Goal: Information Seeking & Learning: Compare options

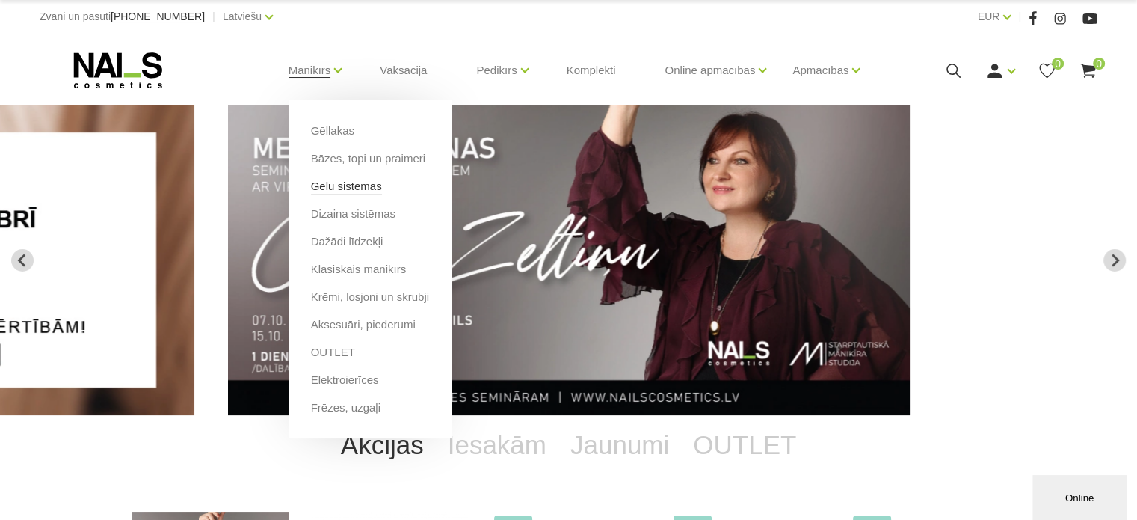
click at [341, 191] on link "Gēlu sistēmas" at bounding box center [346, 186] width 71 height 16
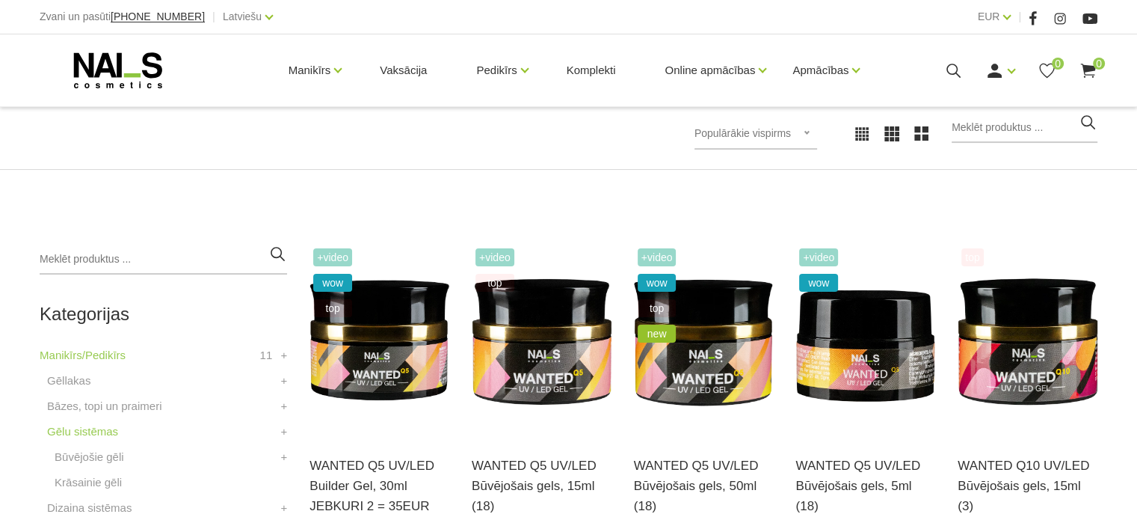
scroll to position [224, 0]
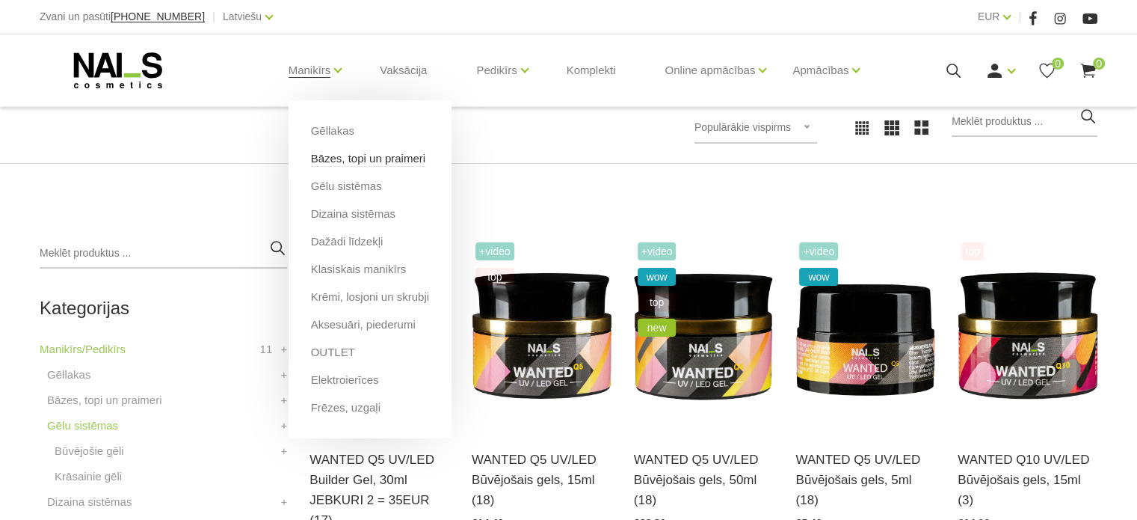
click at [329, 159] on link "Bāzes, topi un praimeri" at bounding box center [368, 158] width 114 height 16
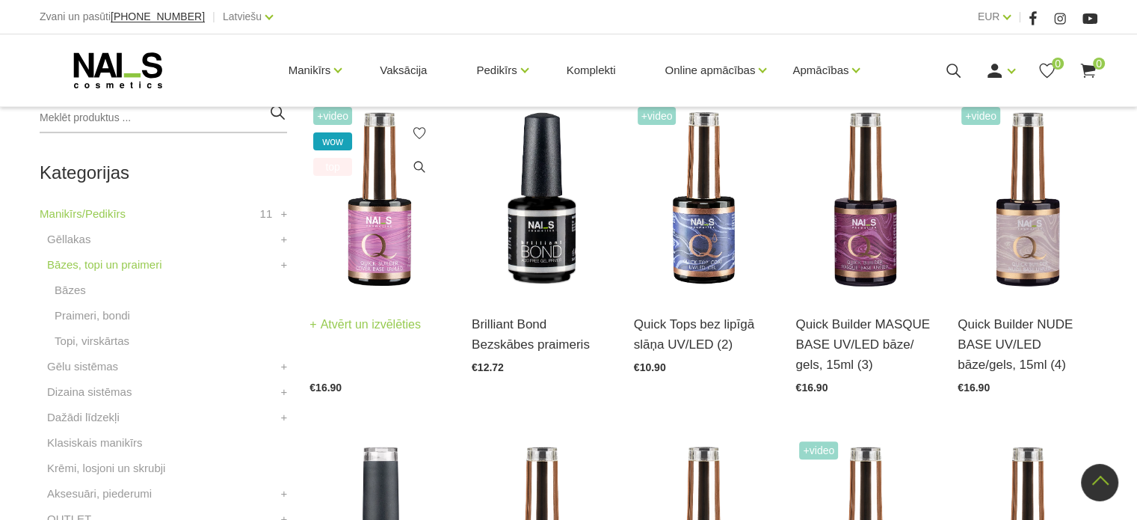
scroll to position [224, 0]
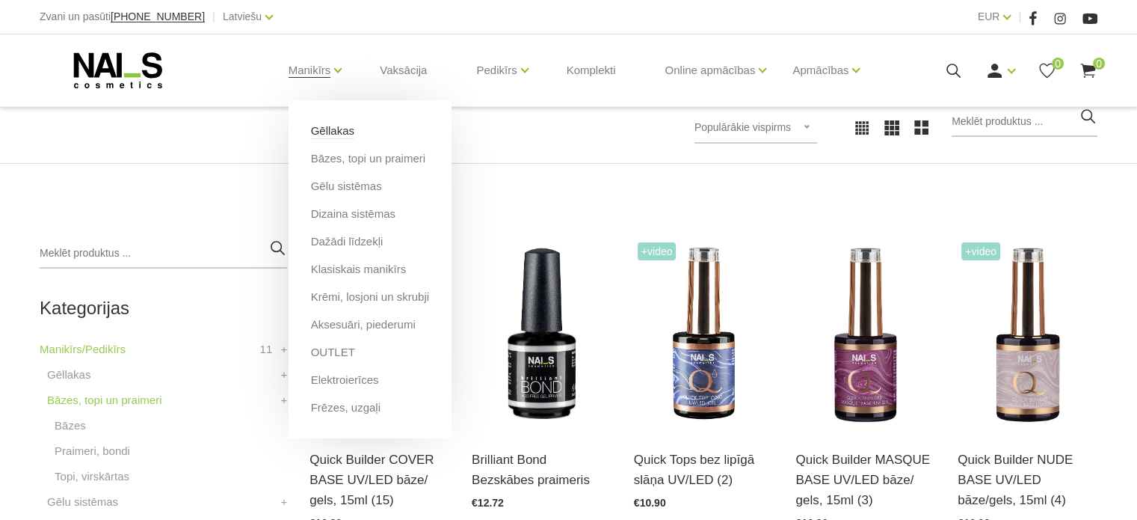
click at [332, 126] on link "Gēllakas" at bounding box center [332, 131] width 43 height 16
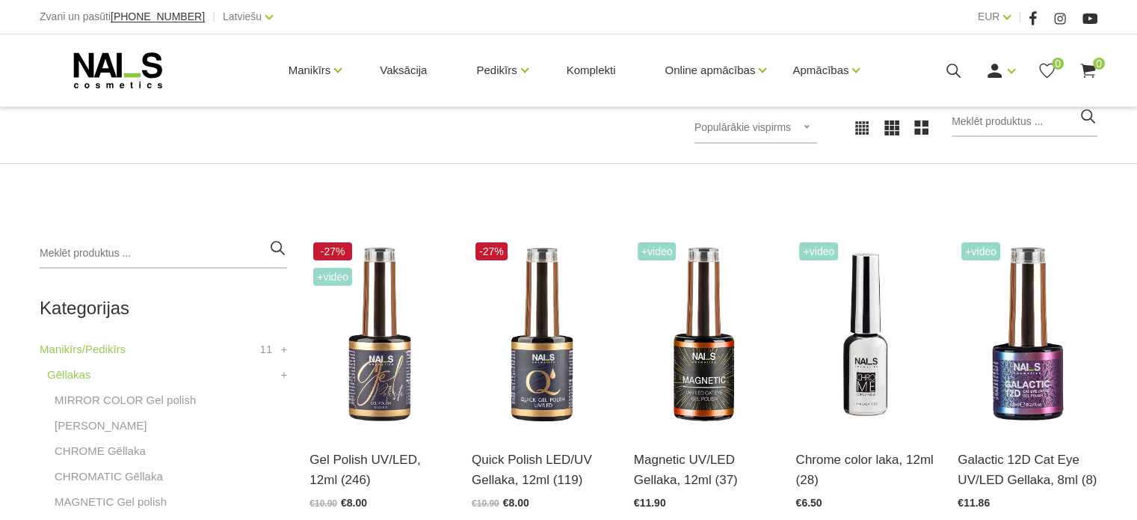
scroll to position [374, 0]
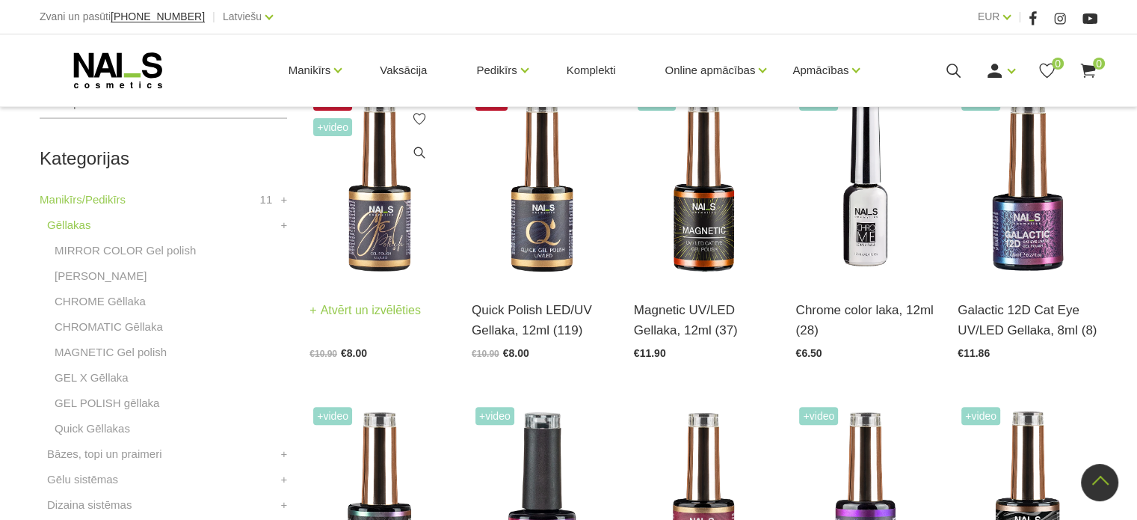
click at [369, 241] on img at bounding box center [380, 185] width 140 height 192
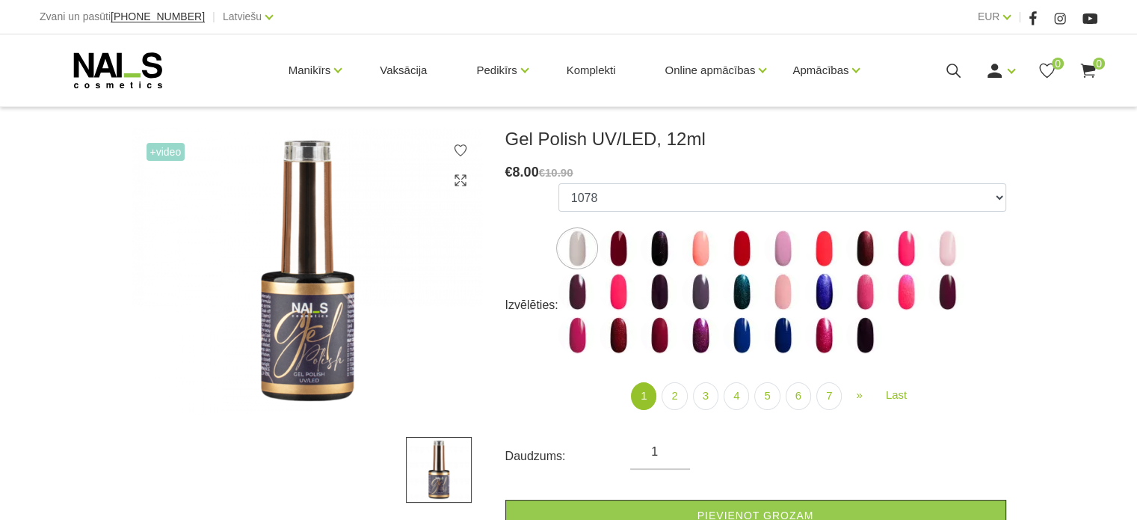
scroll to position [224, 0]
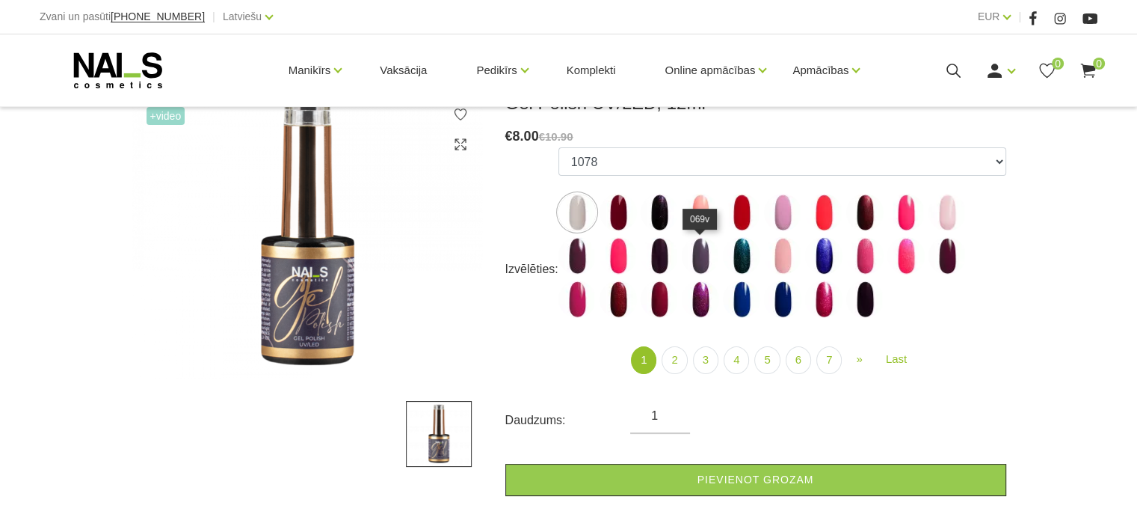
click at [698, 261] on img at bounding box center [700, 255] width 37 height 37
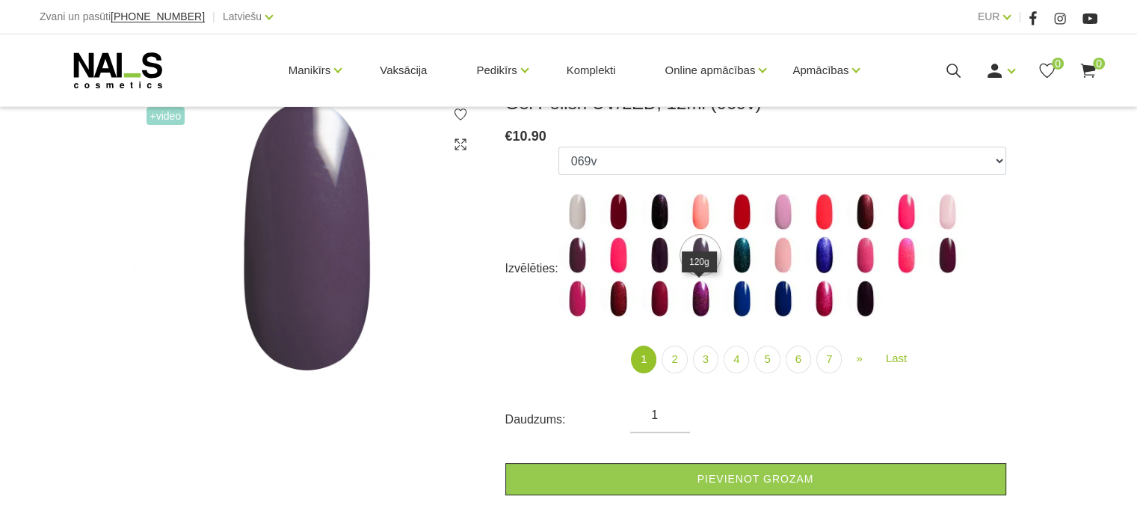
click at [704, 312] on img at bounding box center [700, 298] width 37 height 37
select select "4027"
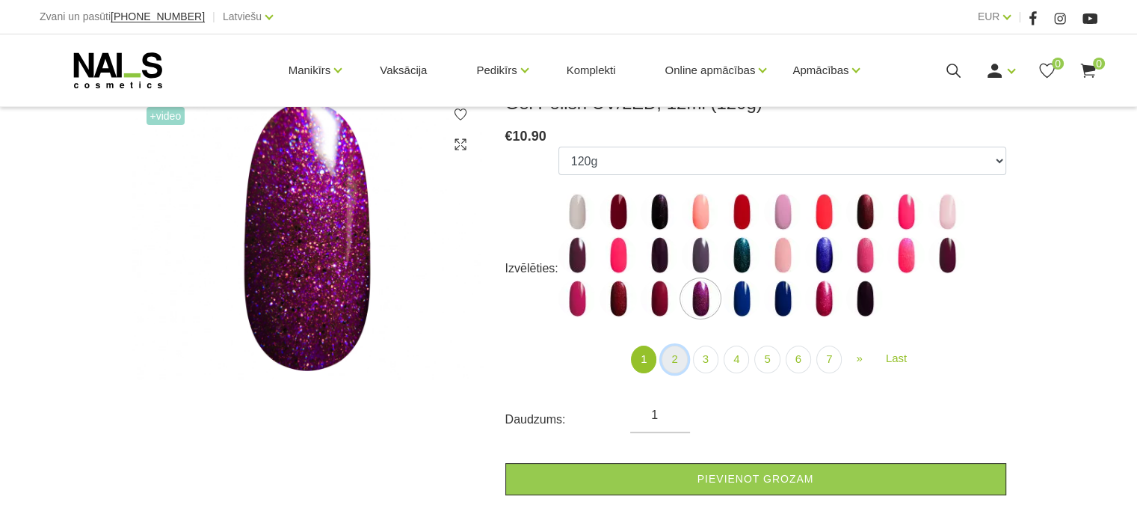
click at [674, 361] on link "2" at bounding box center [674, 359] width 25 height 28
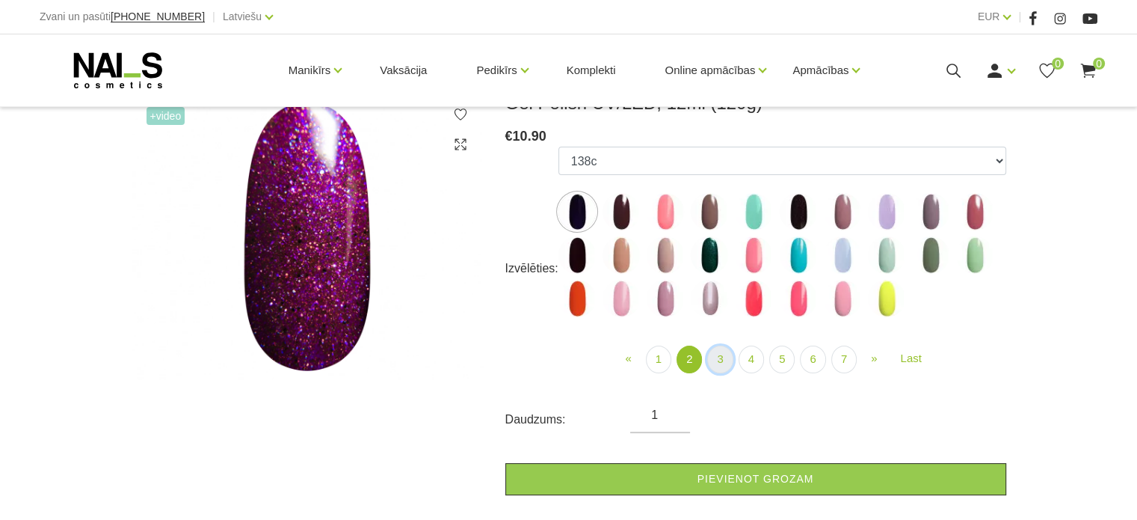
click at [721, 363] on link "3" at bounding box center [719, 359] width 25 height 28
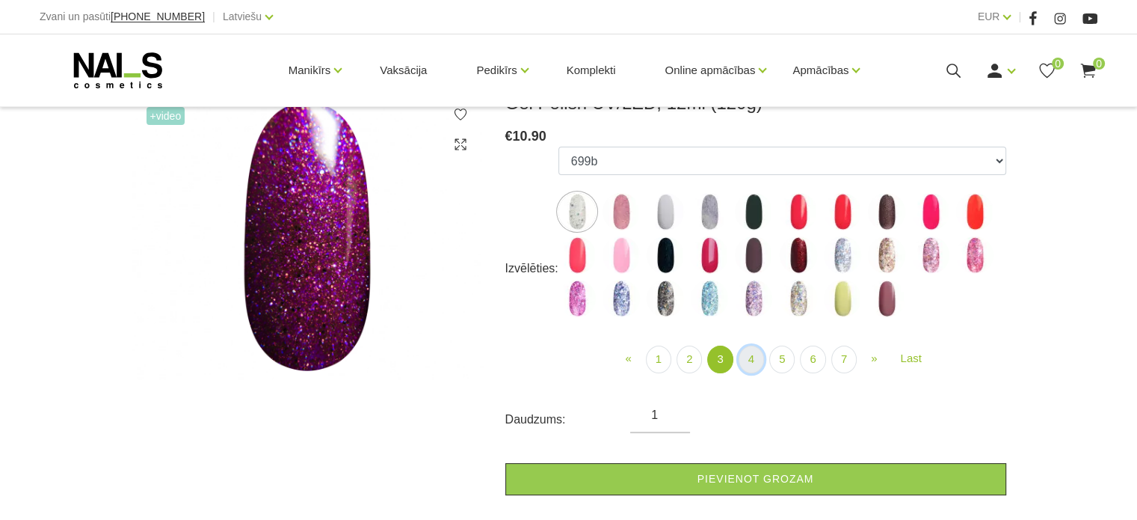
click at [745, 365] on link "4" at bounding box center [751, 359] width 25 height 28
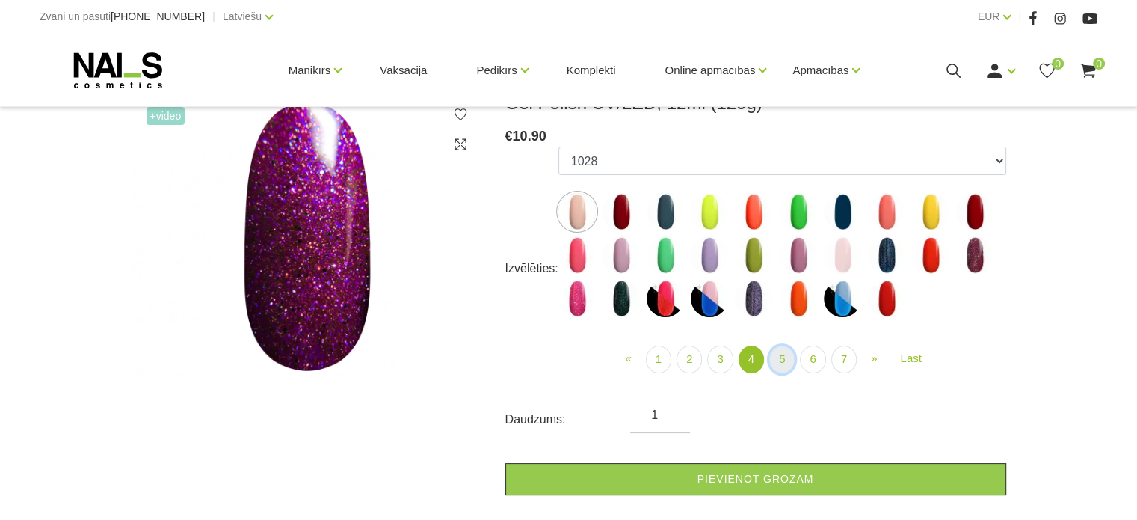
click at [784, 363] on link "5" at bounding box center [781, 359] width 25 height 28
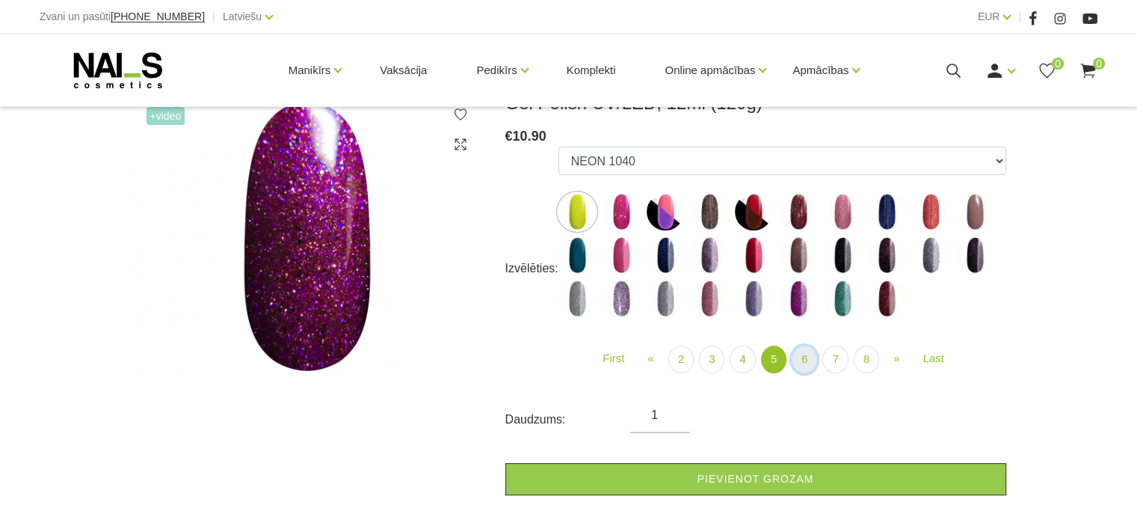
click at [801, 366] on link "6" at bounding box center [804, 359] width 25 height 28
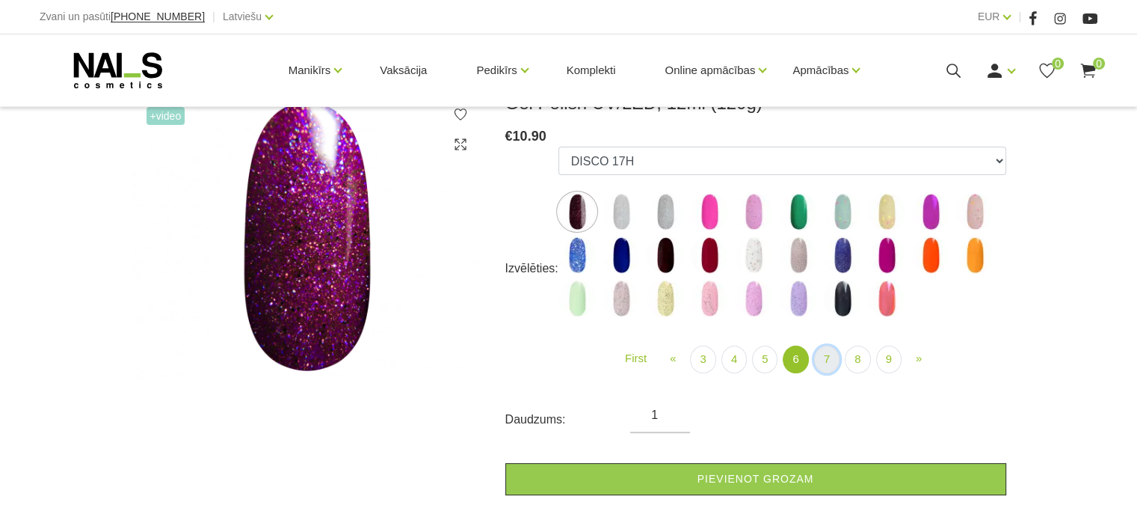
click at [828, 366] on link "7" at bounding box center [826, 359] width 25 height 28
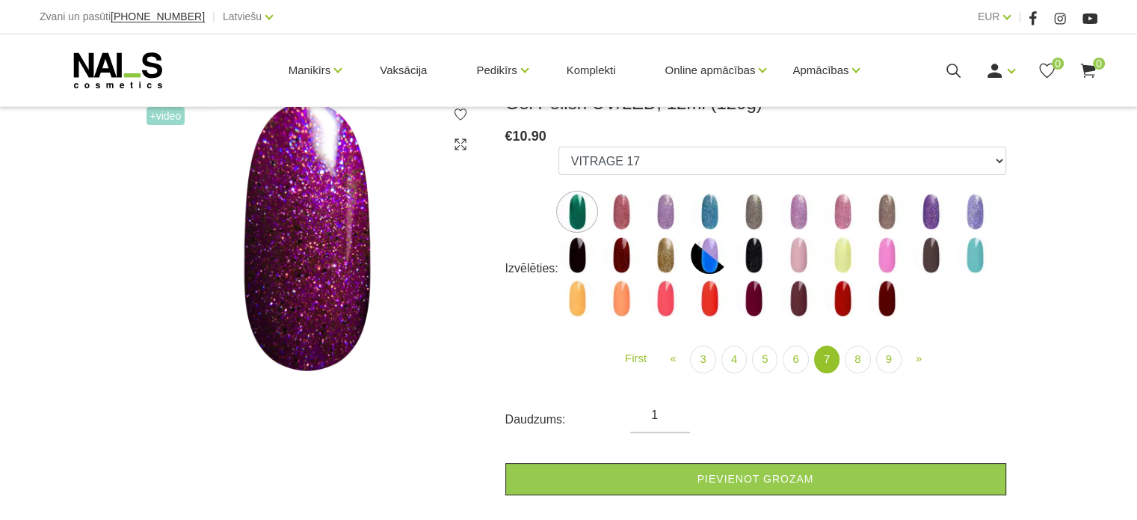
click at [671, 259] on img at bounding box center [665, 254] width 37 height 37
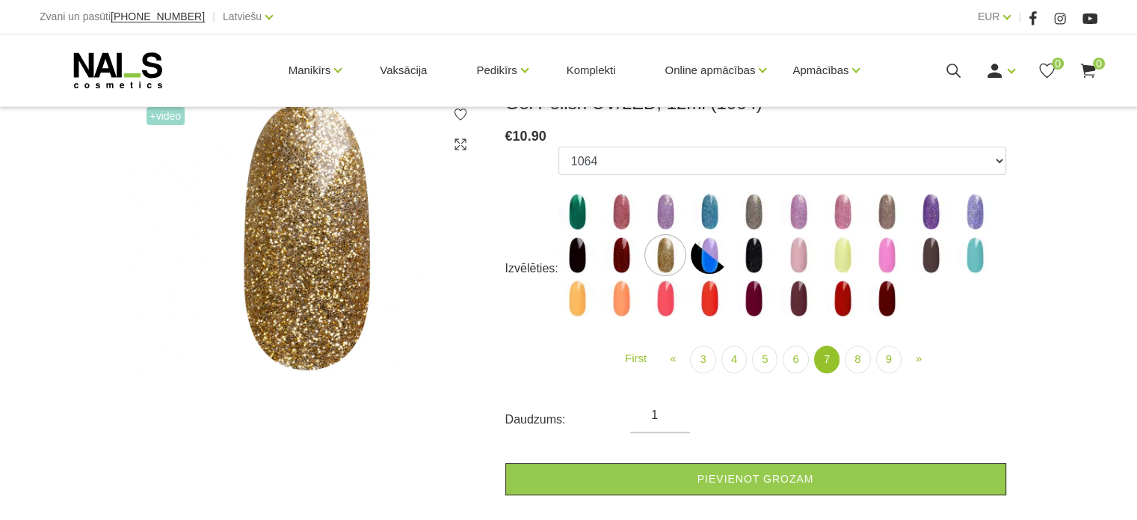
click at [615, 218] on img at bounding box center [621, 211] width 37 height 37
select select "5458"
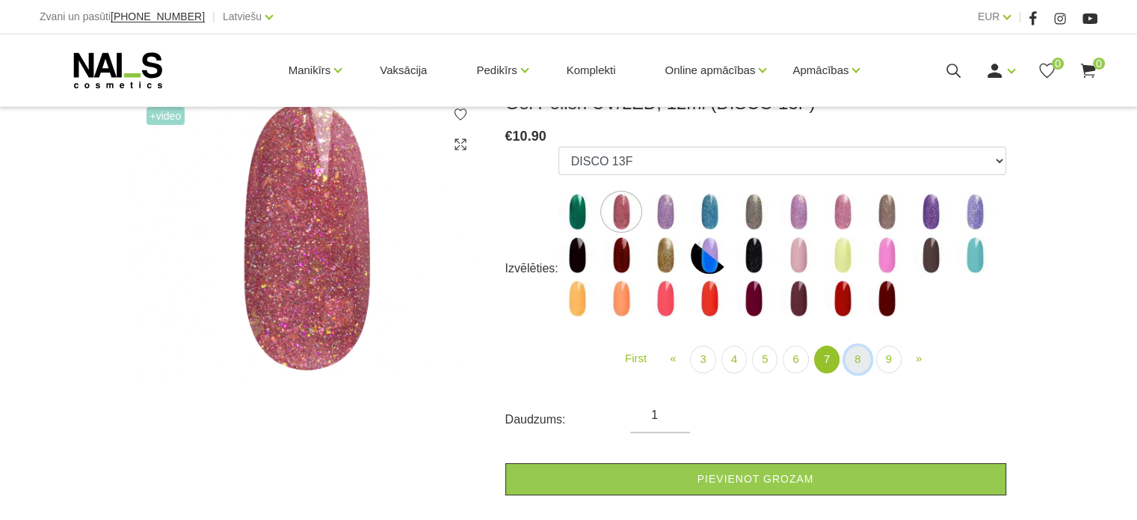
click at [856, 358] on link "8" at bounding box center [857, 359] width 25 height 28
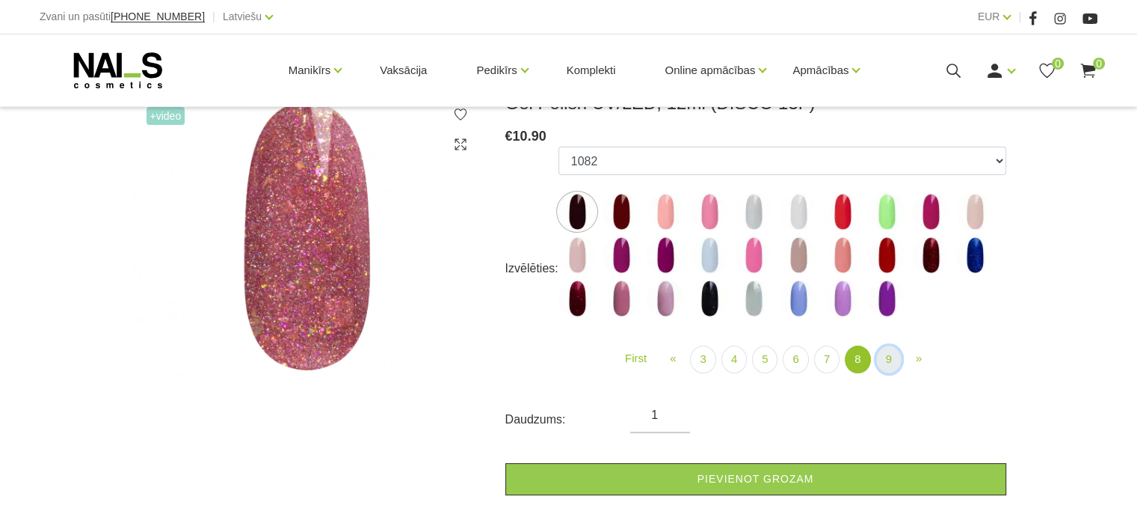
click at [884, 361] on link "9" at bounding box center [888, 359] width 25 height 28
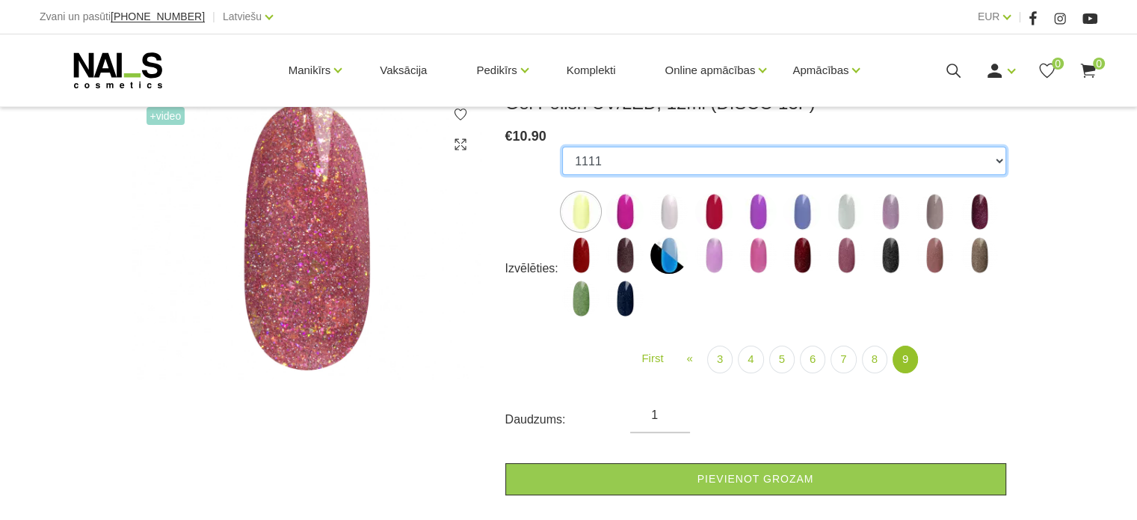
click at [997, 169] on select "1078 1081 001g 001n 003c 008b 011n 012g 016n 020b 044v 065v 068p 069v 083g 085p…" at bounding box center [783, 161] width 443 height 28
select select "4449"
click at [562, 147] on select "1078 1081 001g 001n 003c 008b 011n 012g 016n 020b 044v 065v 068p 069v 083g 085p…" at bounding box center [783, 161] width 443 height 28
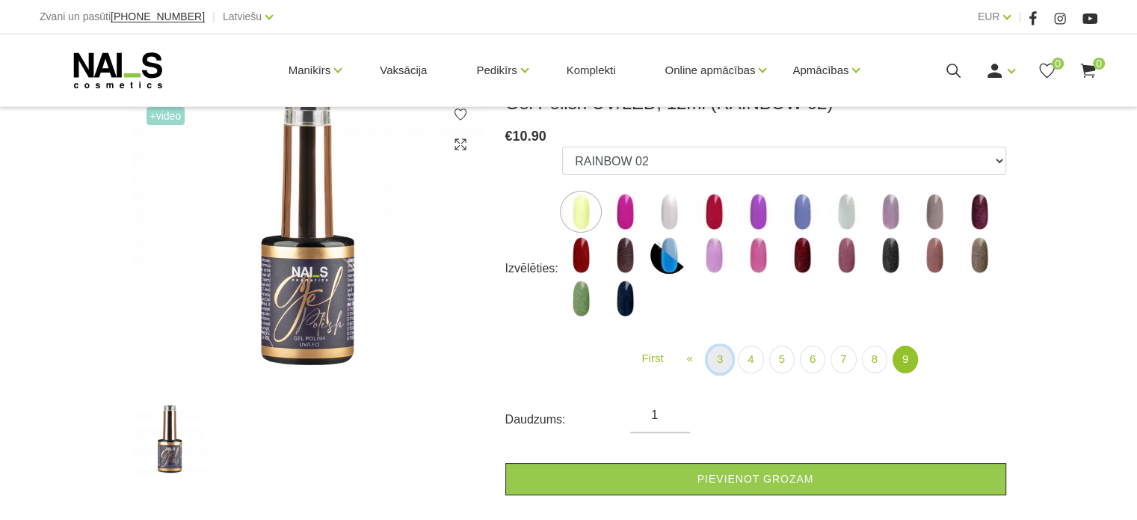
click at [719, 359] on link "3" at bounding box center [719, 359] width 25 height 28
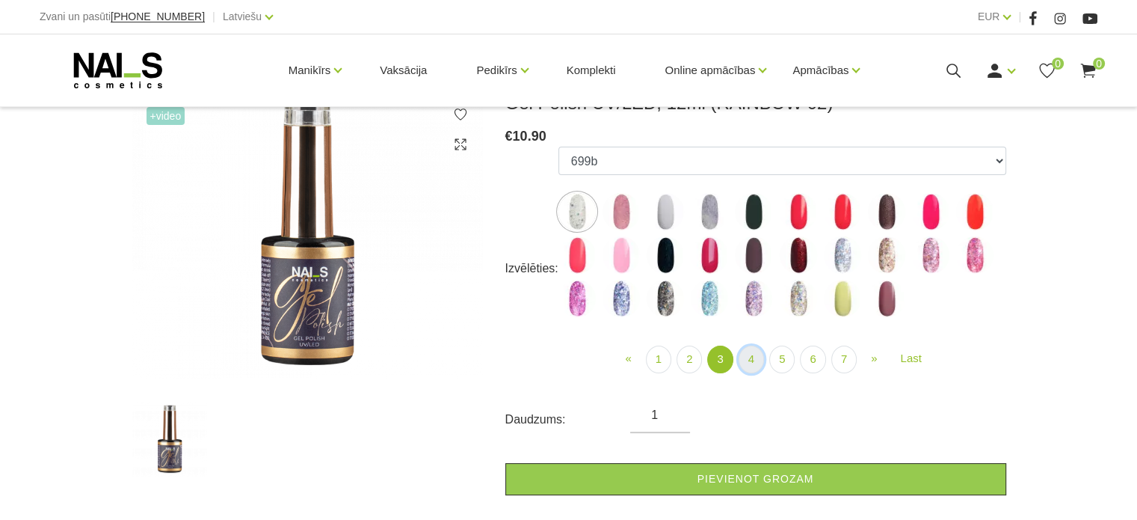
click at [753, 366] on link "4" at bounding box center [751, 359] width 25 height 28
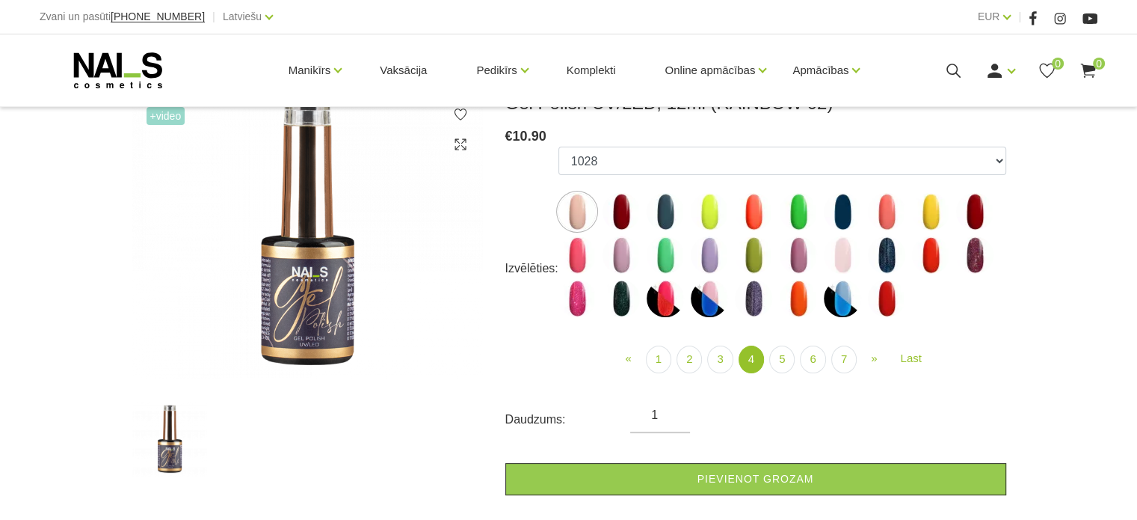
click at [753, 309] on img at bounding box center [753, 298] width 37 height 37
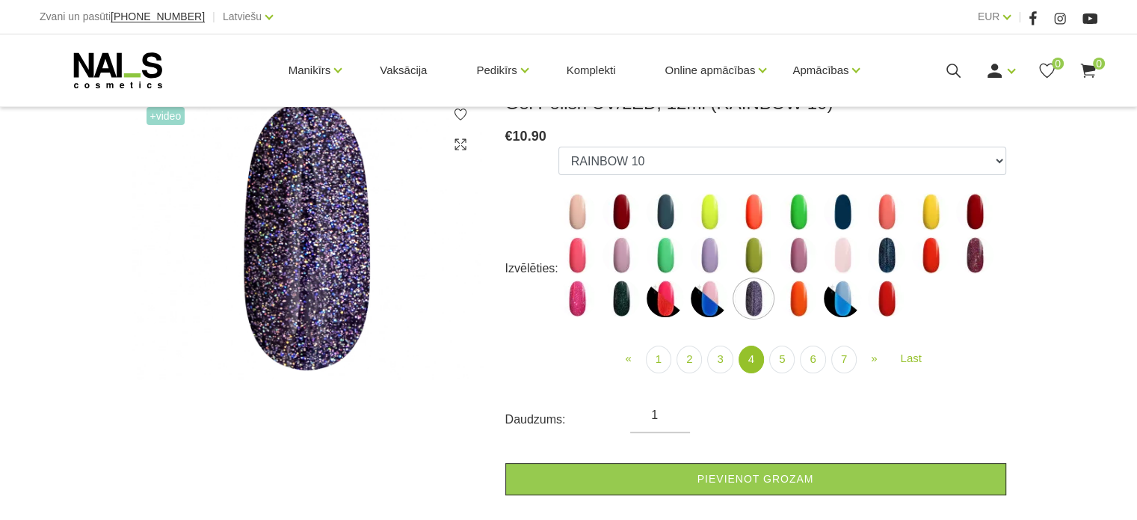
click at [885, 265] on img at bounding box center [886, 254] width 37 height 37
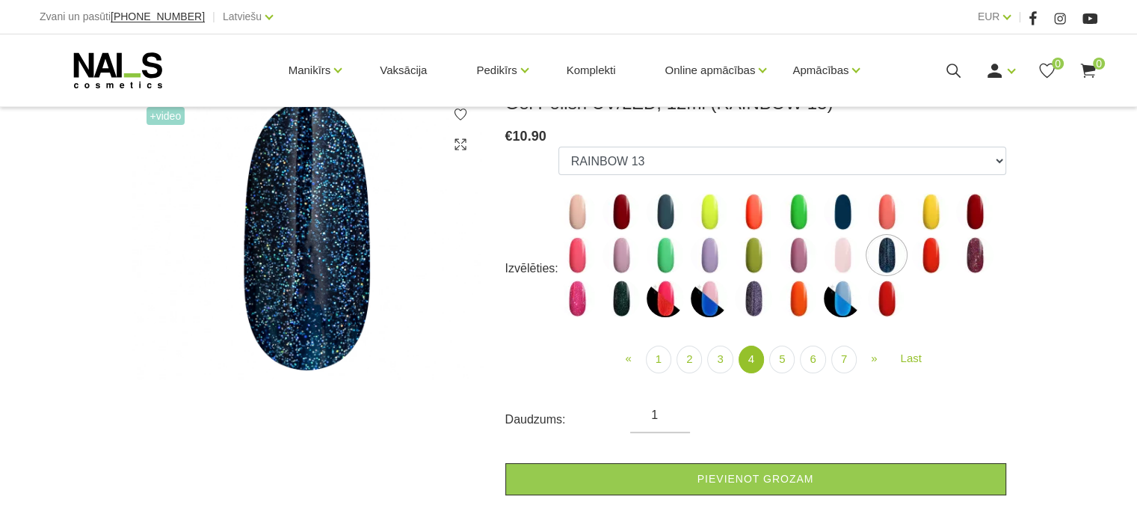
click at [626, 304] on img at bounding box center [621, 298] width 37 height 37
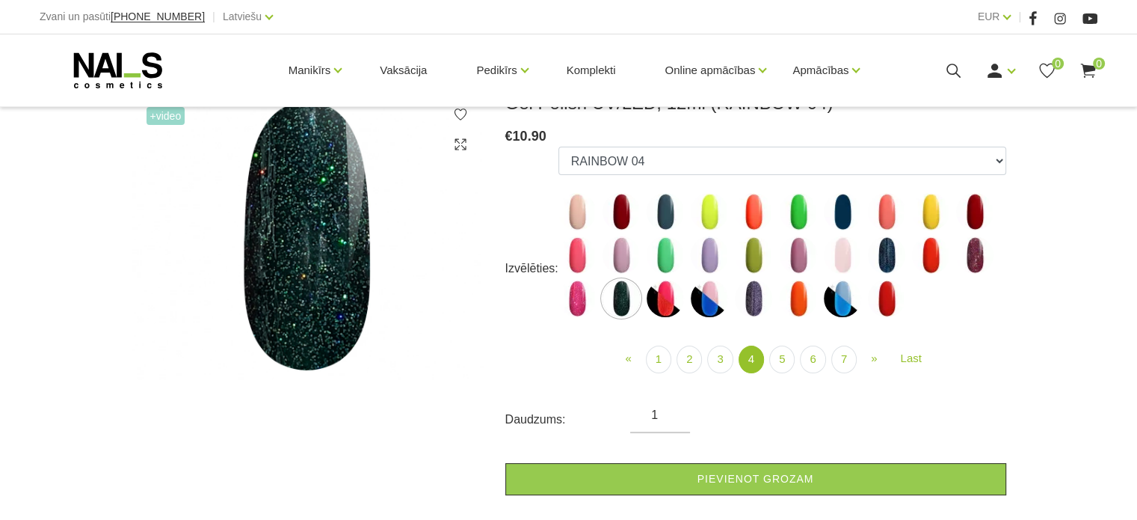
click at [580, 305] on img at bounding box center [577, 298] width 37 height 37
select select "4449"
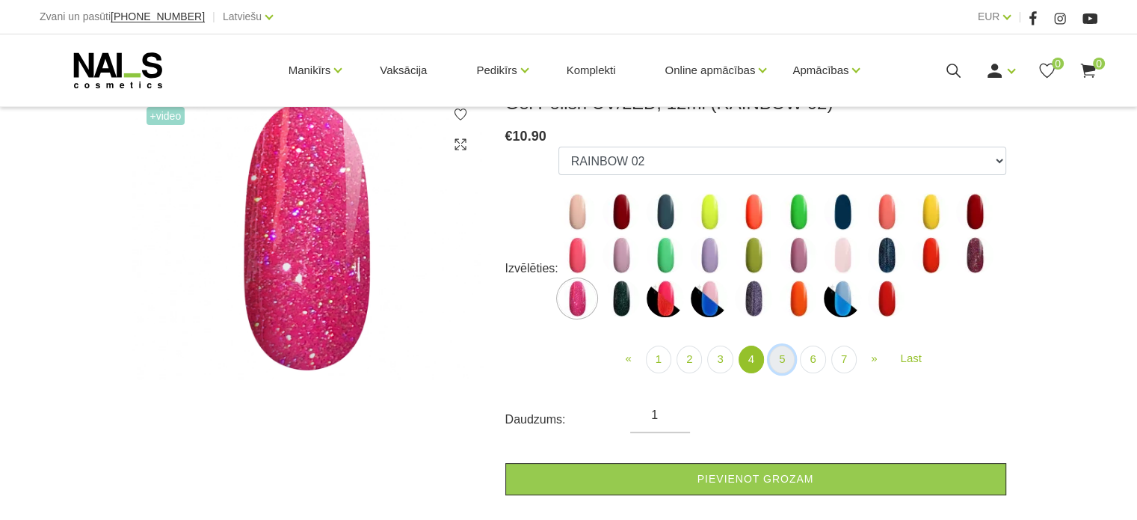
click at [781, 363] on link "5" at bounding box center [781, 359] width 25 height 28
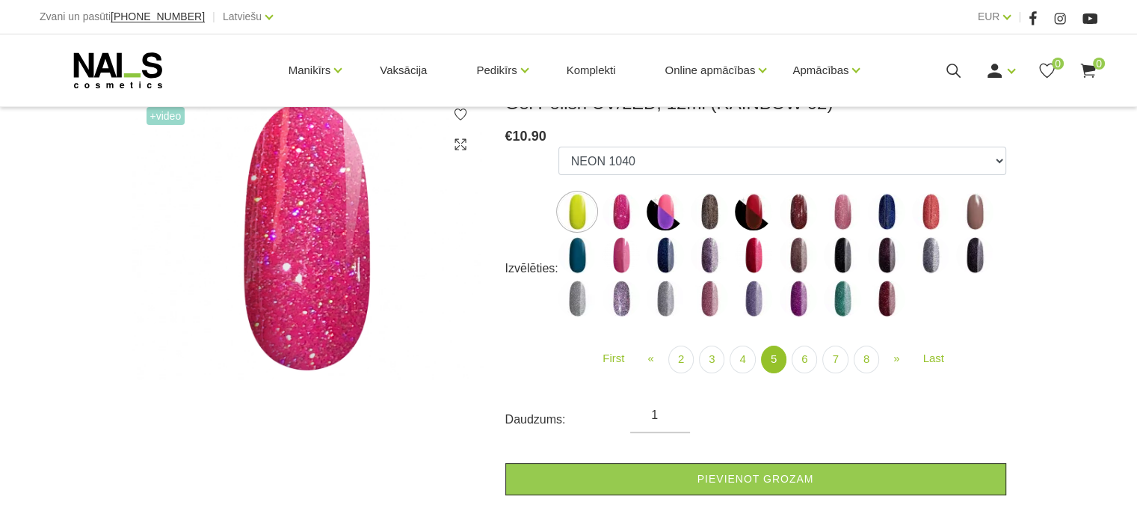
click at [579, 208] on img at bounding box center [577, 211] width 37 height 37
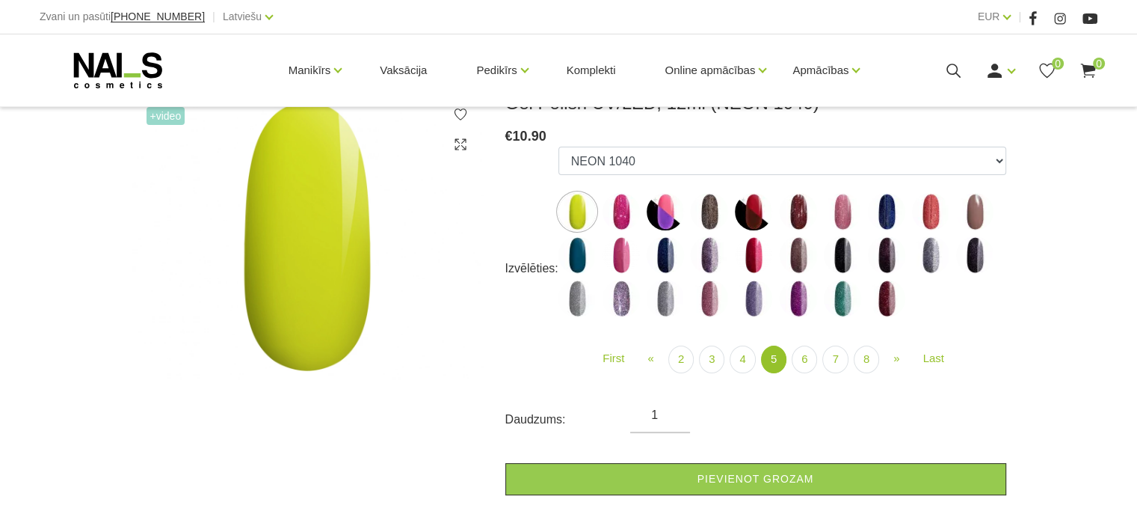
click at [706, 218] on img at bounding box center [709, 211] width 37 height 37
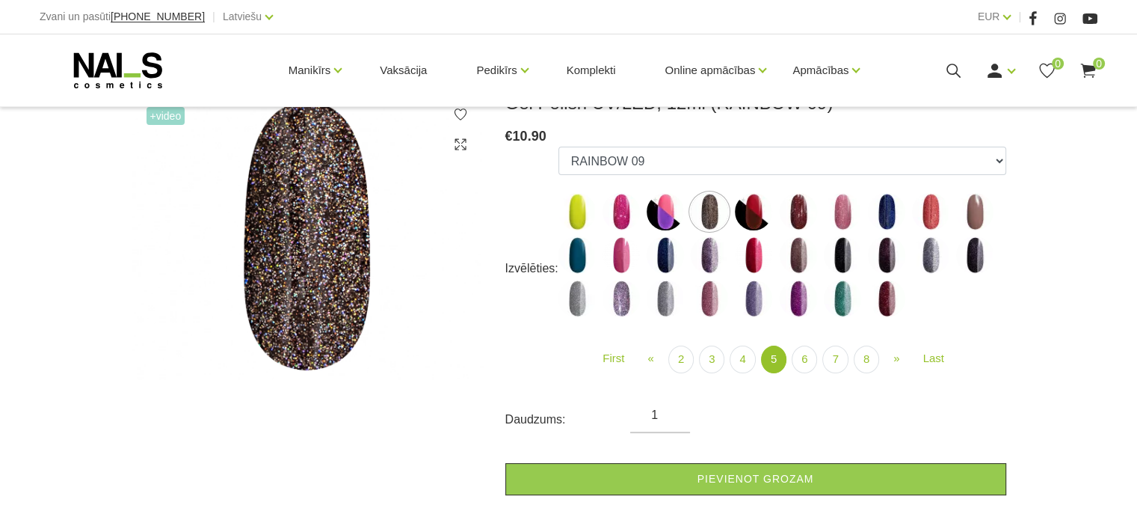
click at [793, 217] on img at bounding box center [798, 211] width 37 height 37
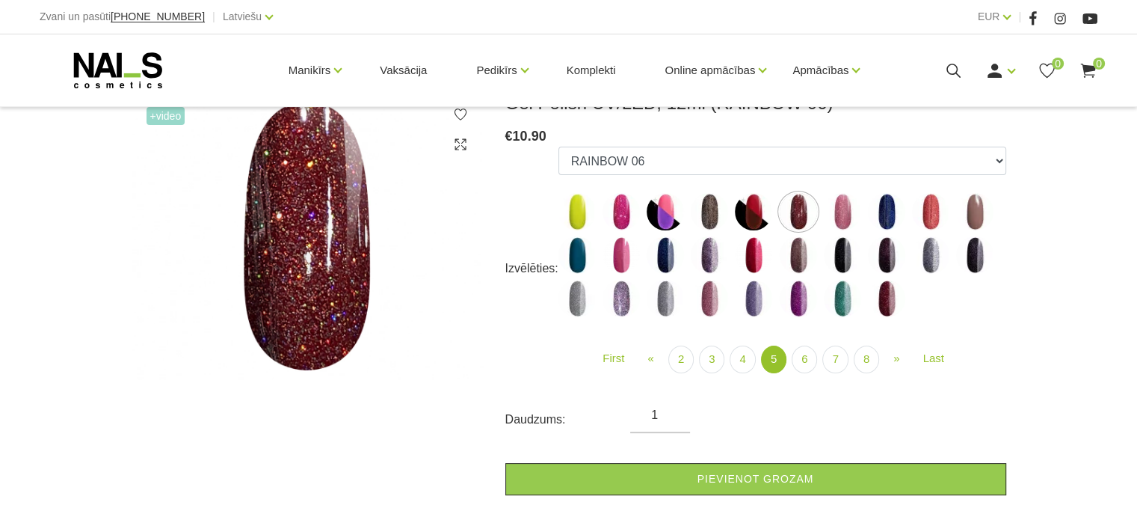
click at [846, 221] on img at bounding box center [842, 211] width 37 height 37
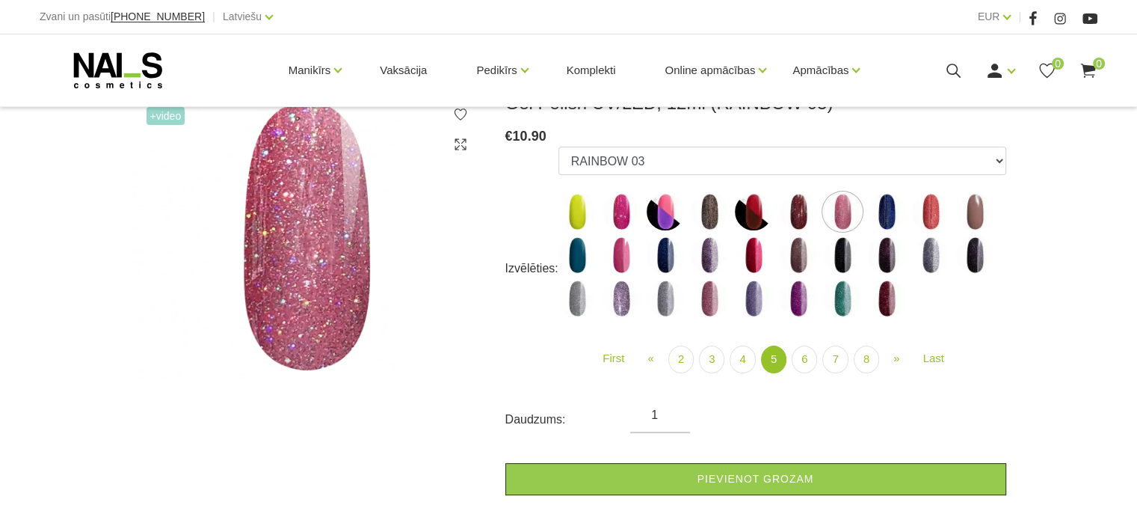
click at [930, 205] on img at bounding box center [930, 211] width 37 height 37
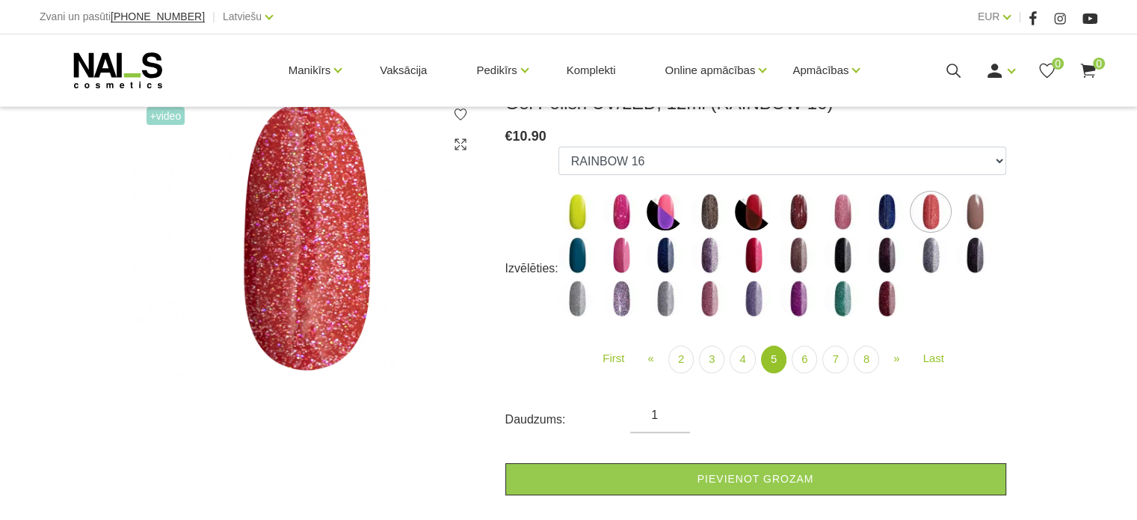
click at [801, 297] on img at bounding box center [798, 298] width 37 height 37
select select "5140"
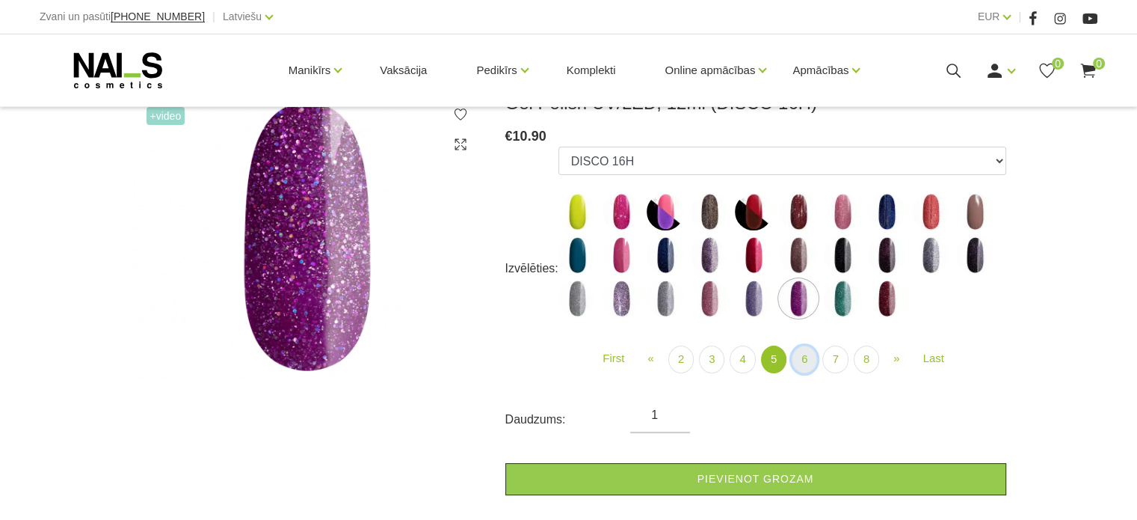
click at [802, 360] on link "6" at bounding box center [804, 359] width 25 height 28
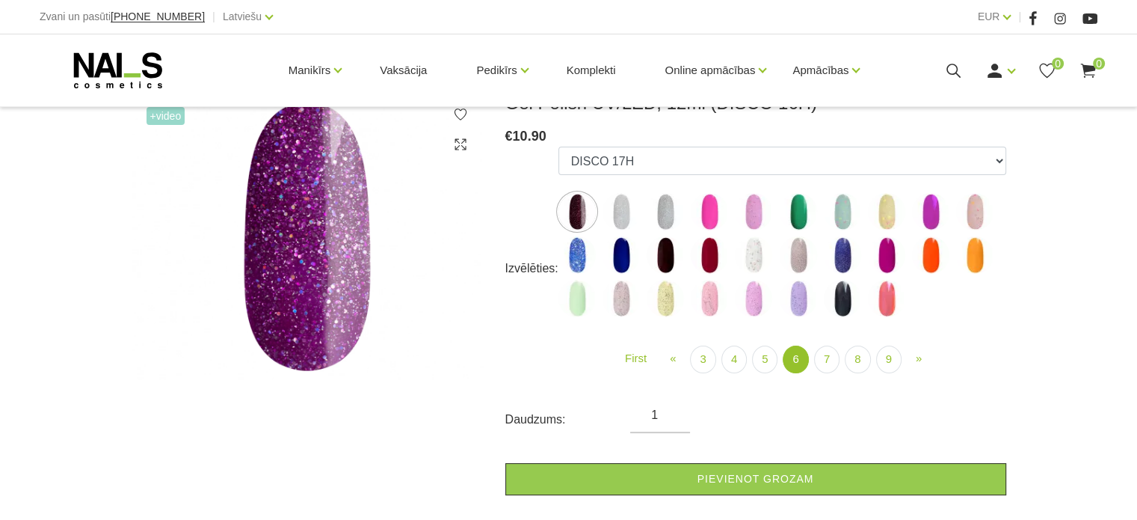
click at [932, 262] on img at bounding box center [930, 254] width 37 height 37
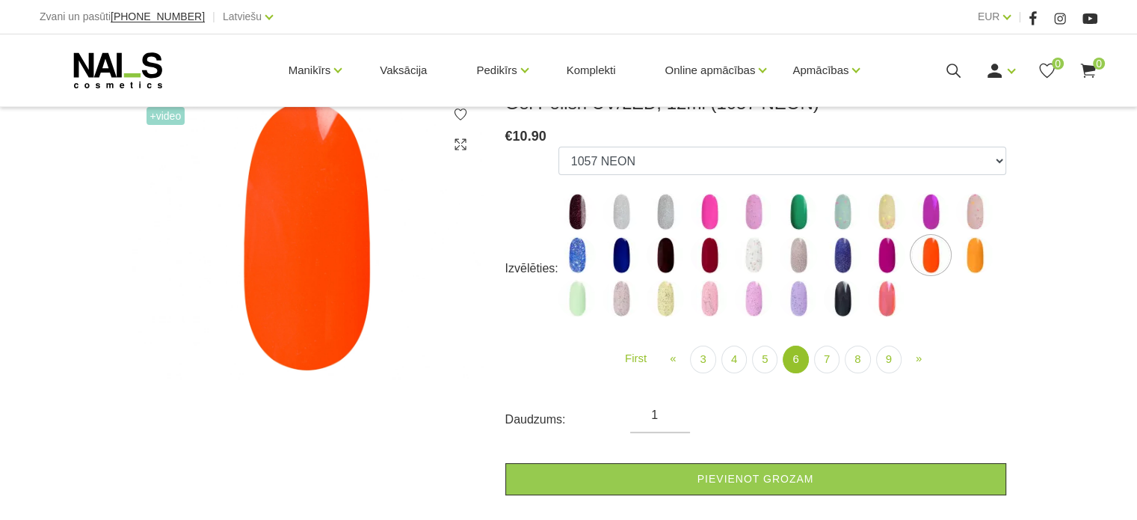
click at [585, 259] on img at bounding box center [577, 254] width 37 height 37
select select "5223"
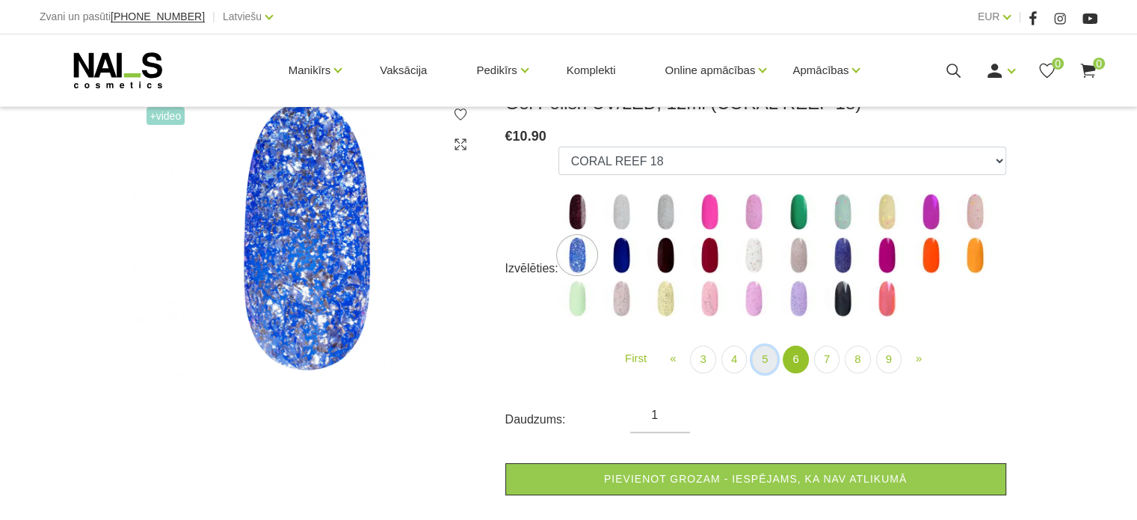
click at [763, 358] on link "5" at bounding box center [764, 359] width 25 height 28
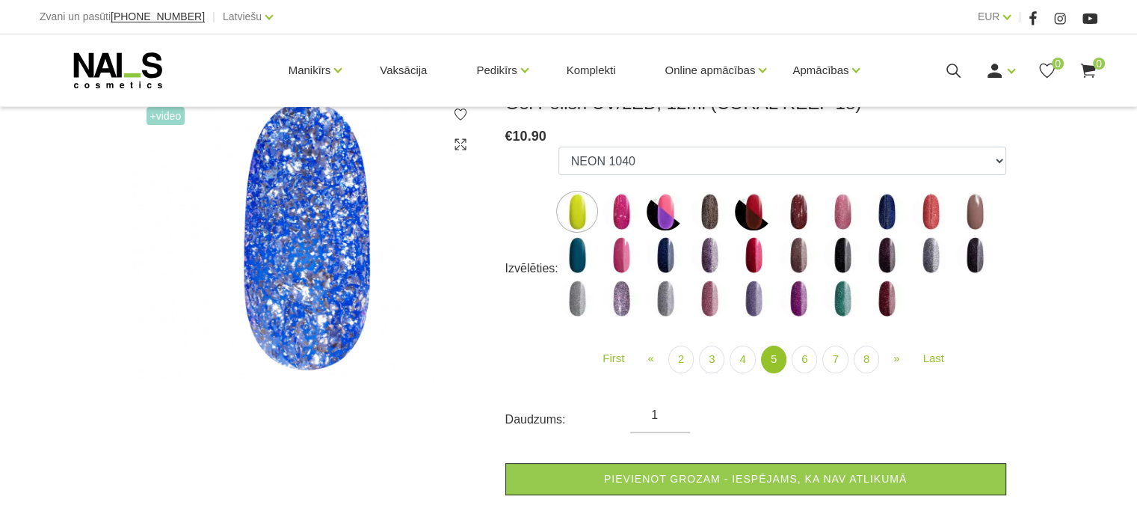
click at [937, 216] on img at bounding box center [930, 211] width 37 height 37
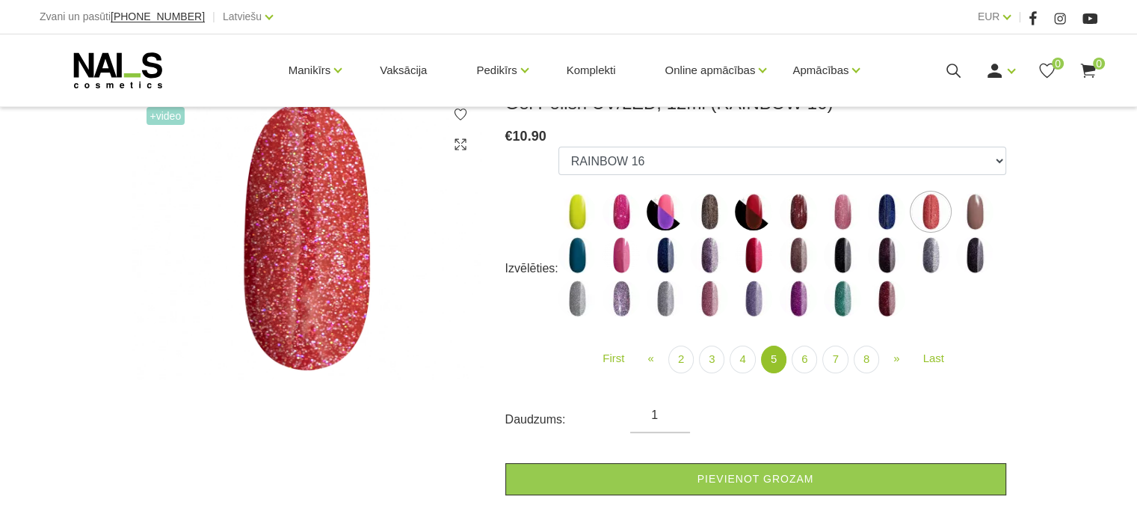
click at [879, 212] on img at bounding box center [886, 211] width 37 height 37
select select "4516"
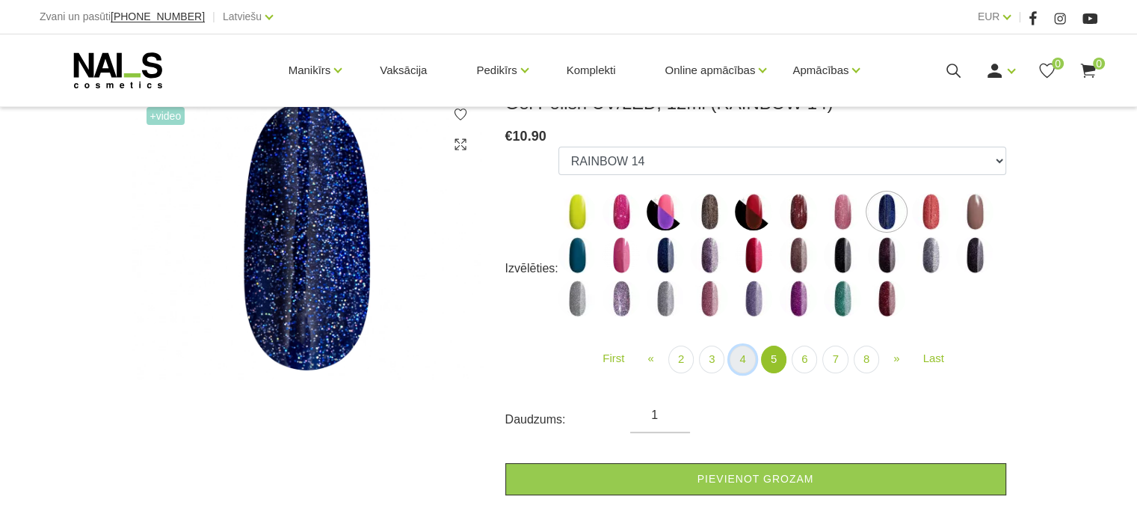
click at [747, 355] on link "4" at bounding box center [742, 359] width 25 height 28
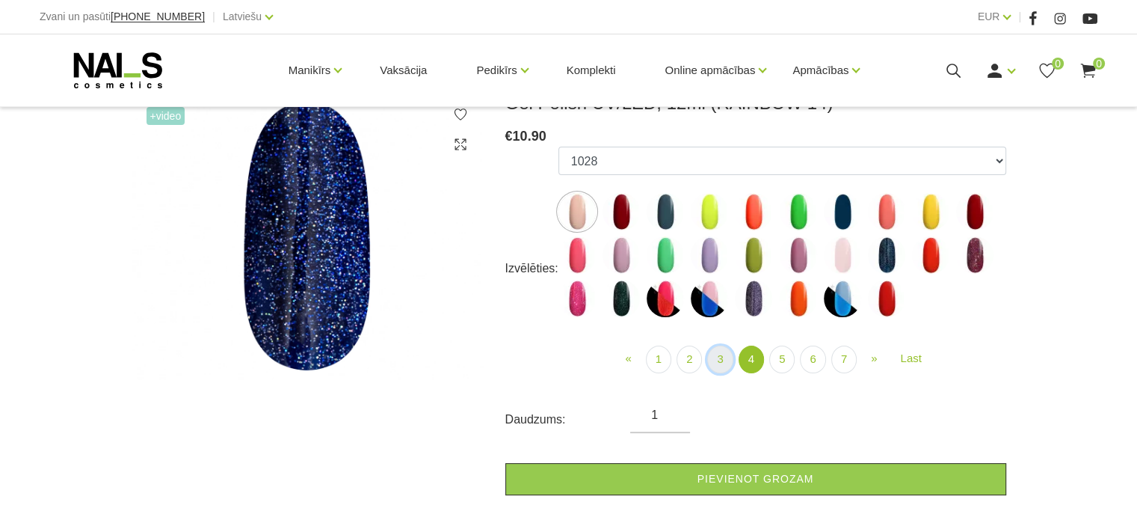
click at [716, 354] on link "3" at bounding box center [719, 359] width 25 height 28
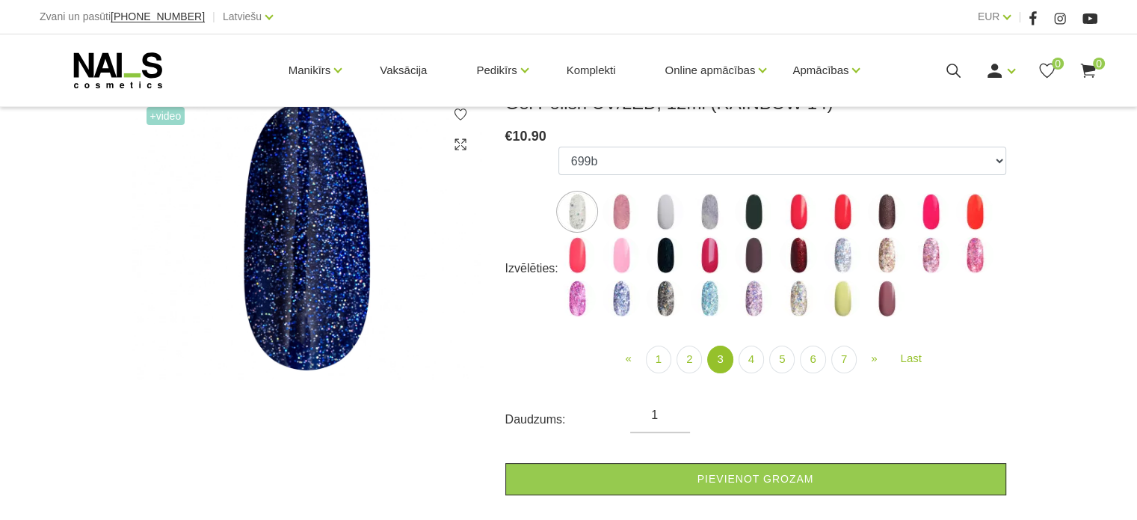
click at [834, 298] on img at bounding box center [842, 298] width 37 height 37
select select "4170"
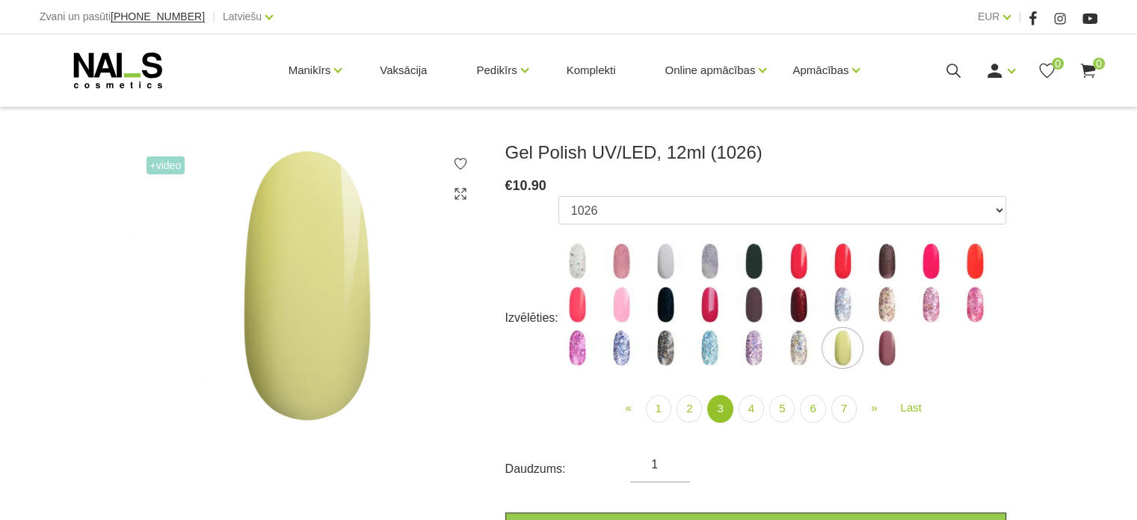
scroll to position [150, 0]
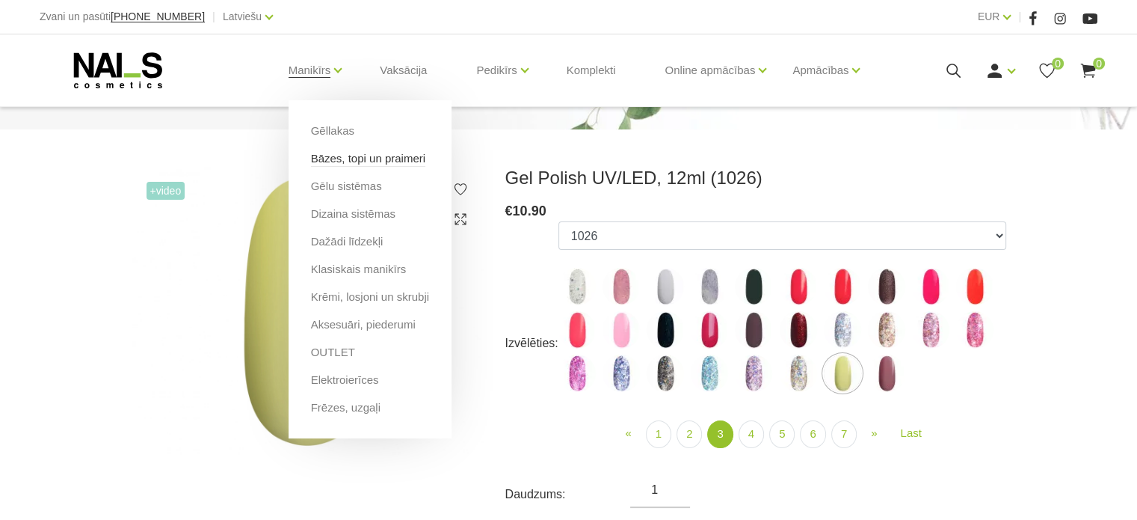
click at [341, 161] on link "Bāzes, topi un praimeri" at bounding box center [368, 158] width 114 height 16
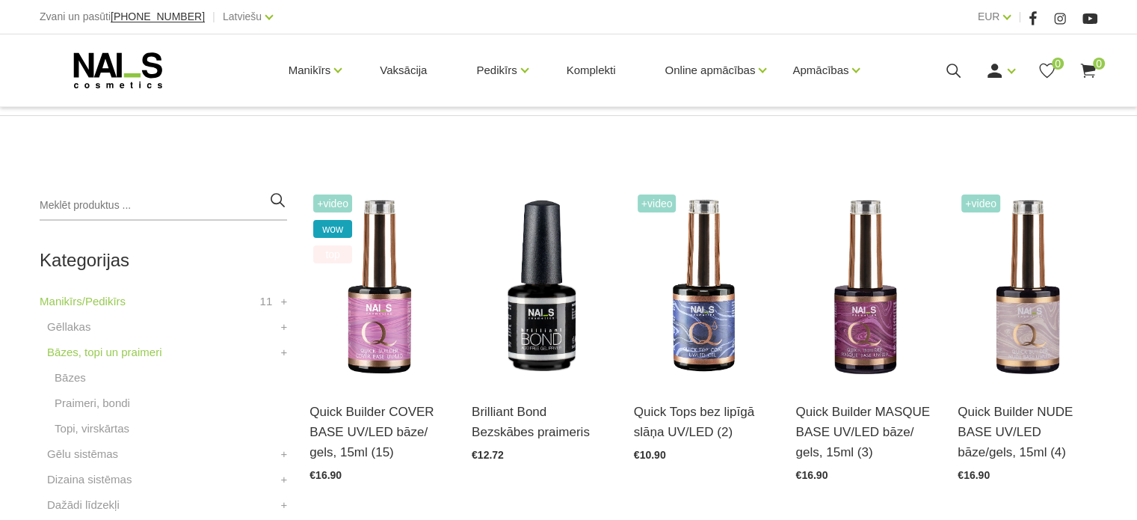
scroll to position [299, 0]
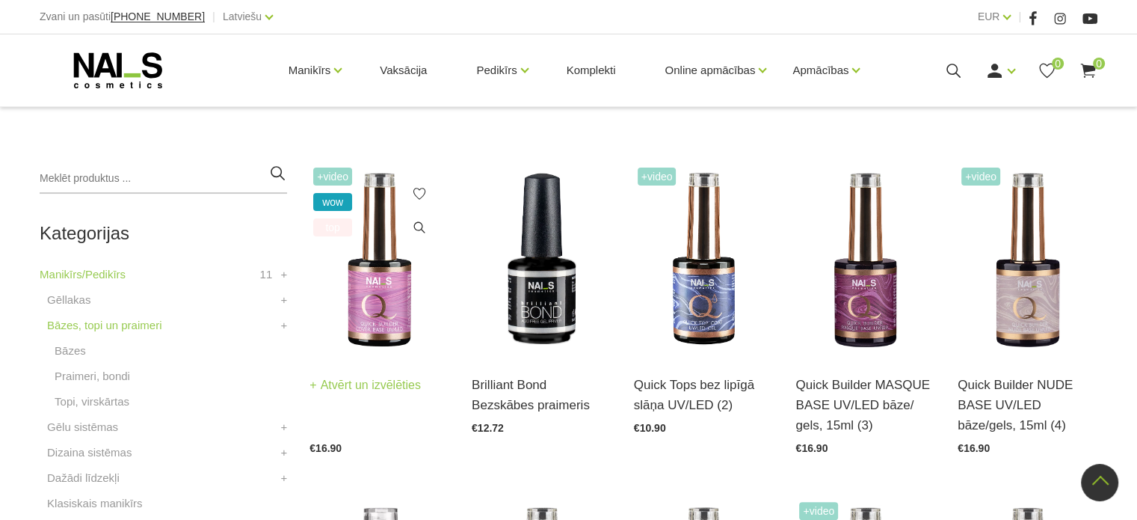
click at [374, 277] on img at bounding box center [380, 260] width 140 height 192
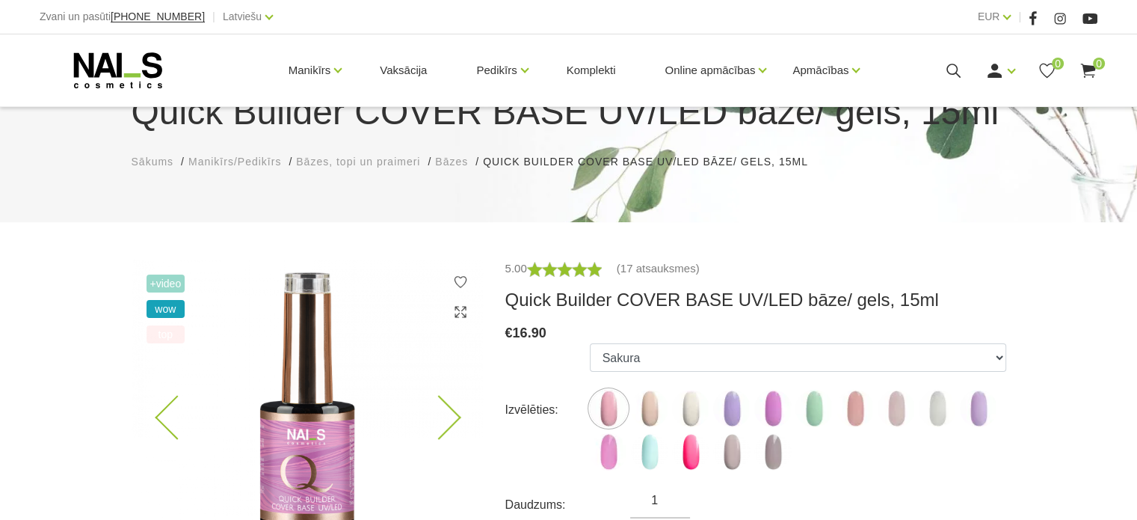
scroll to position [224, 0]
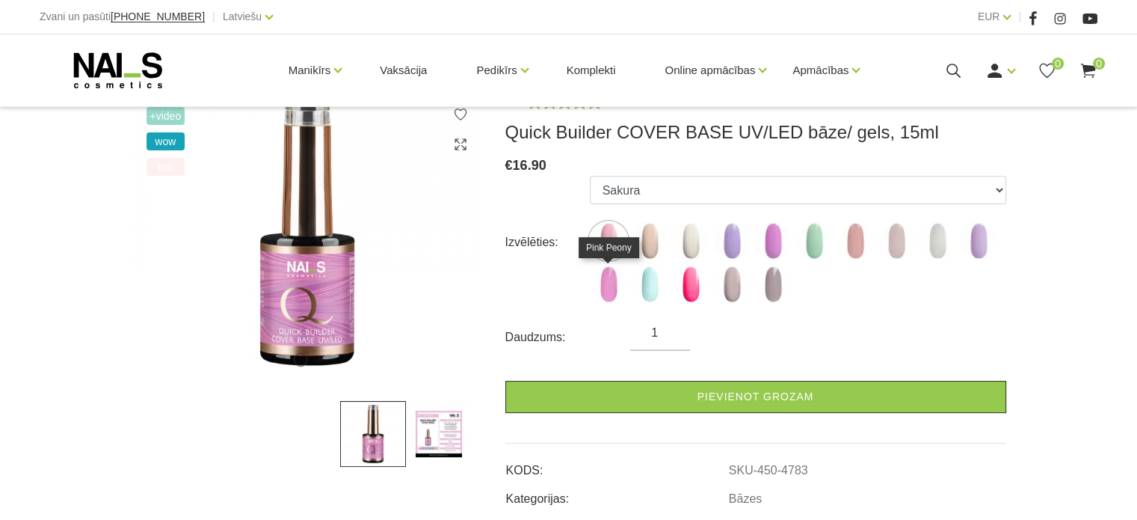
click at [615, 285] on img at bounding box center [608, 283] width 37 height 37
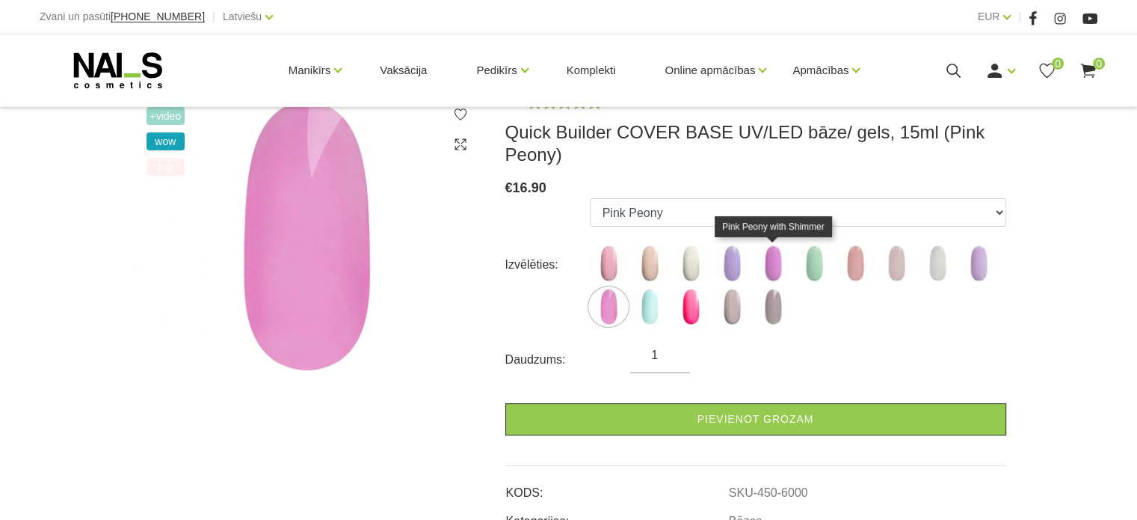
click at [776, 268] on img at bounding box center [772, 262] width 37 height 37
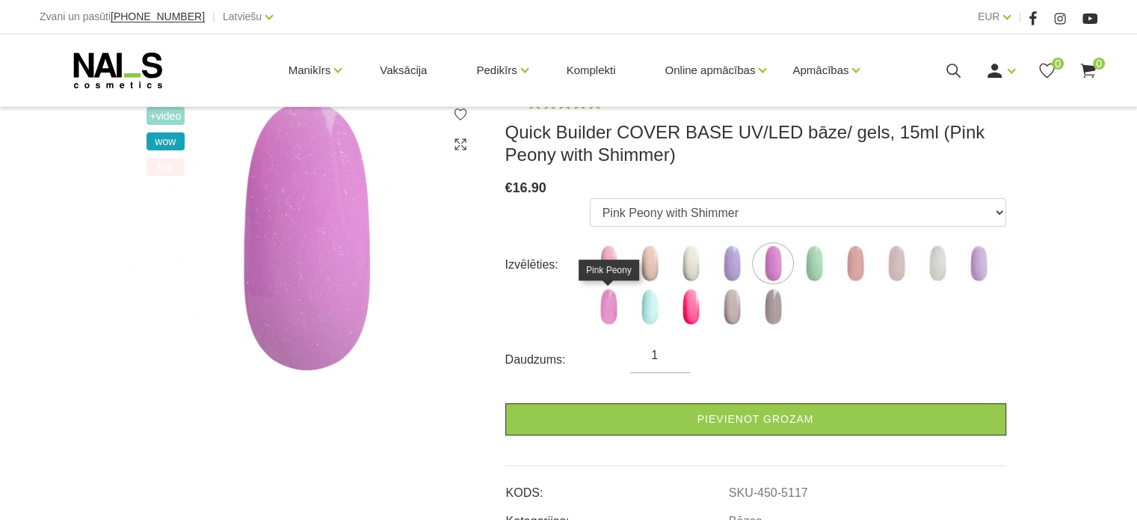
click at [616, 304] on img at bounding box center [608, 306] width 37 height 37
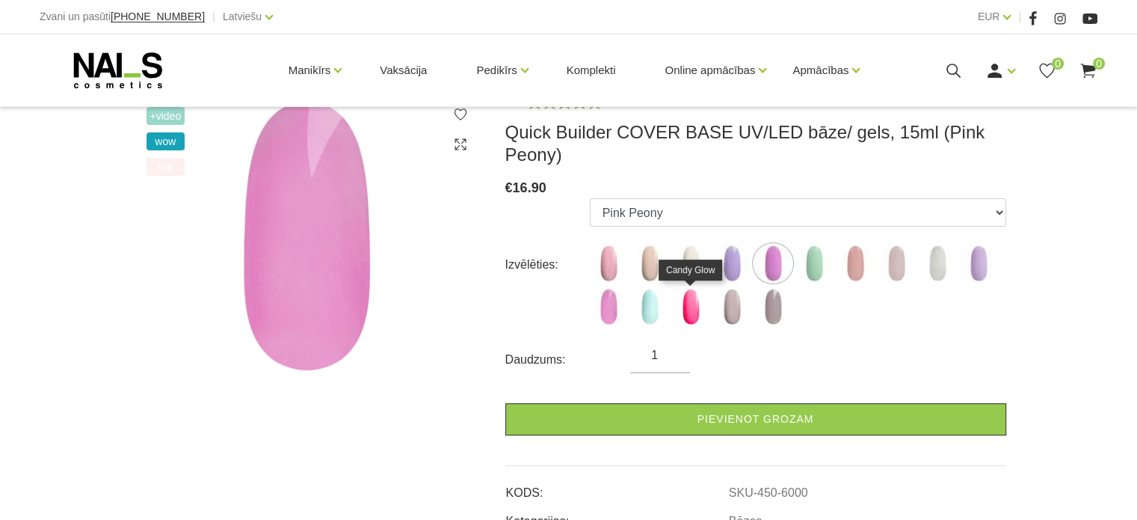
click at [692, 309] on img at bounding box center [690, 306] width 37 height 37
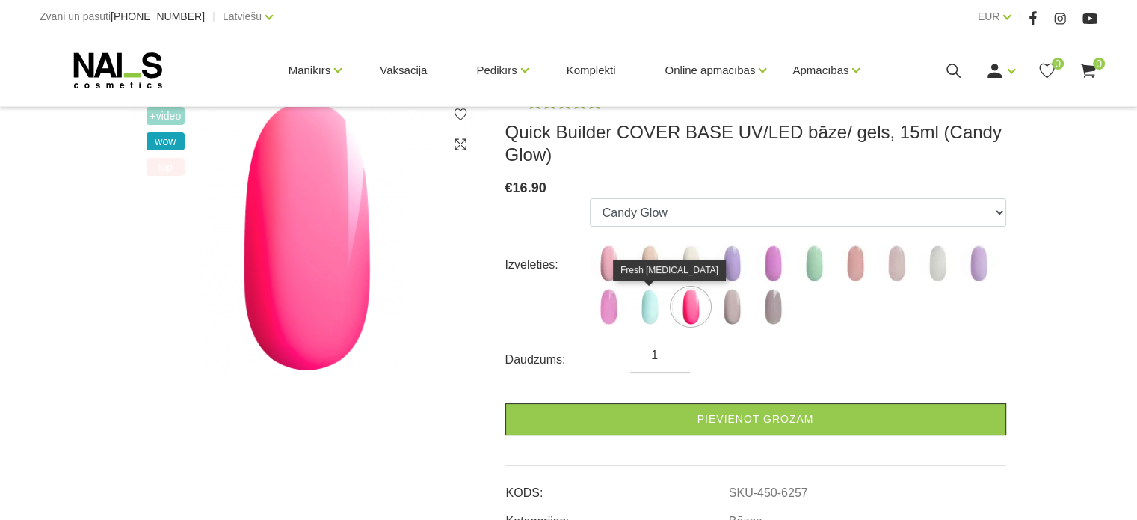
click at [650, 305] on img at bounding box center [649, 306] width 37 height 37
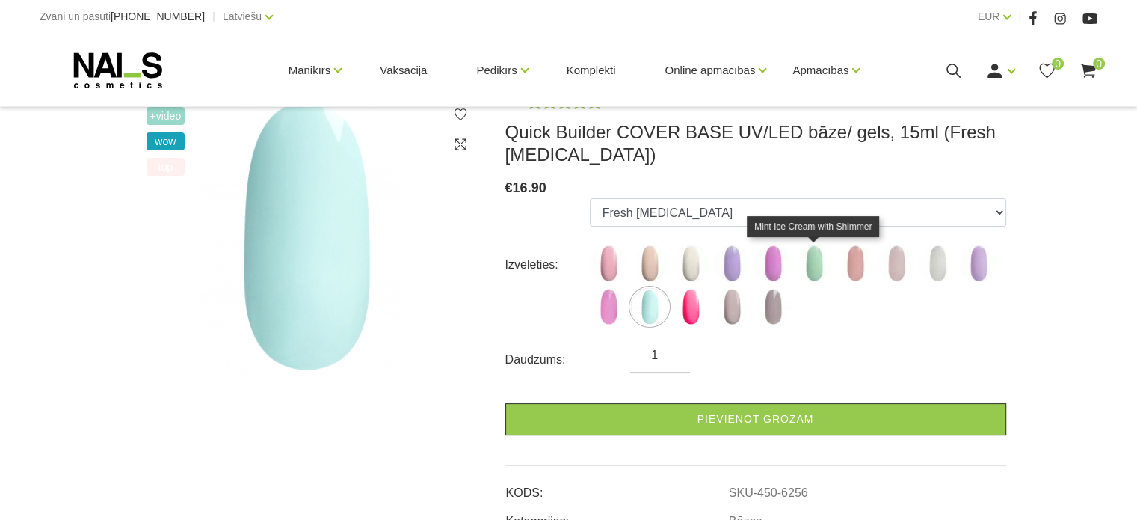
click at [816, 268] on img at bounding box center [814, 262] width 37 height 37
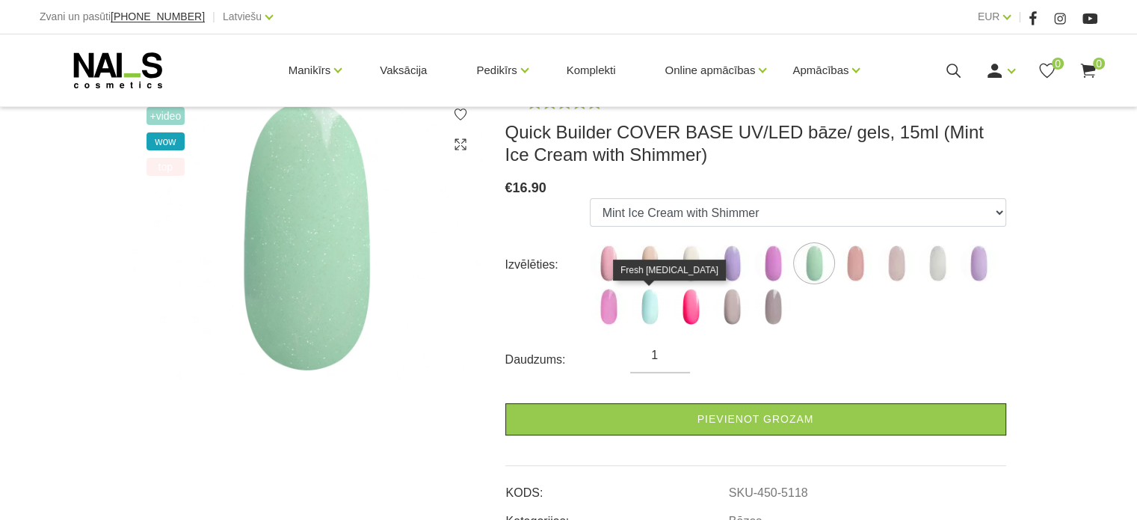
click at [652, 307] on img at bounding box center [649, 306] width 37 height 37
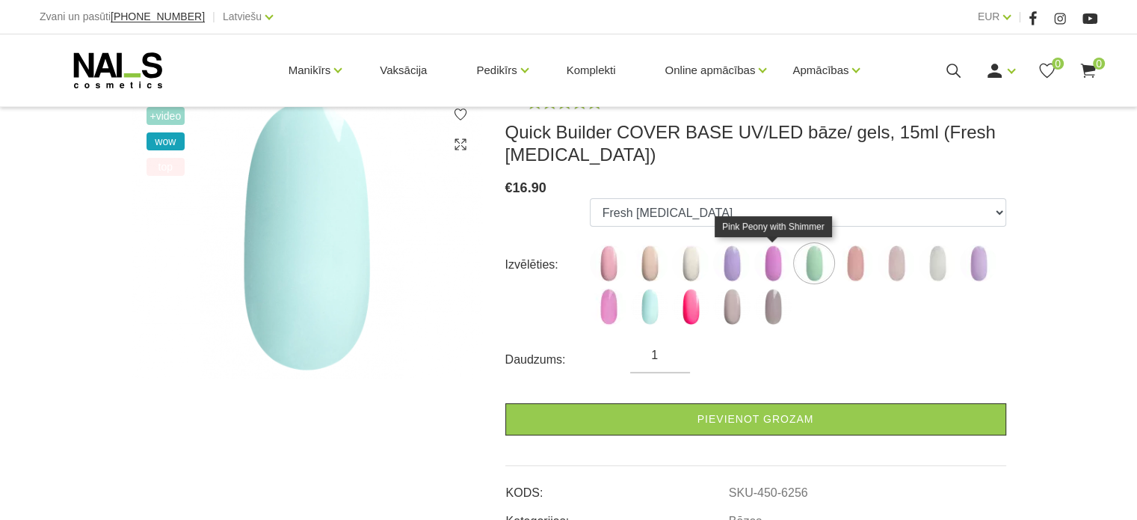
click at [777, 264] on img at bounding box center [772, 262] width 37 height 37
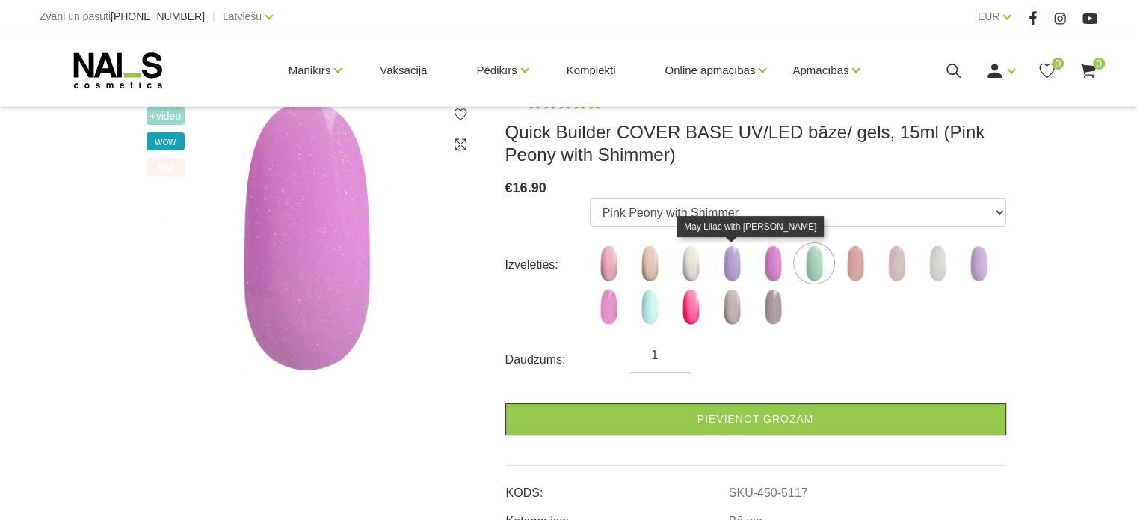
click at [727, 268] on img at bounding box center [731, 262] width 37 height 37
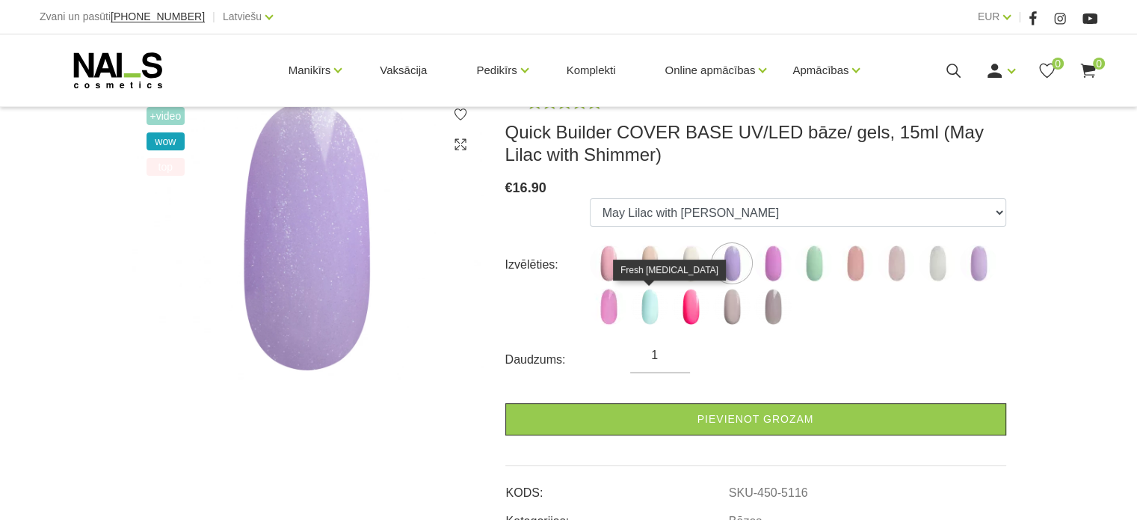
click at [651, 301] on img at bounding box center [649, 306] width 37 height 37
select select "6256"
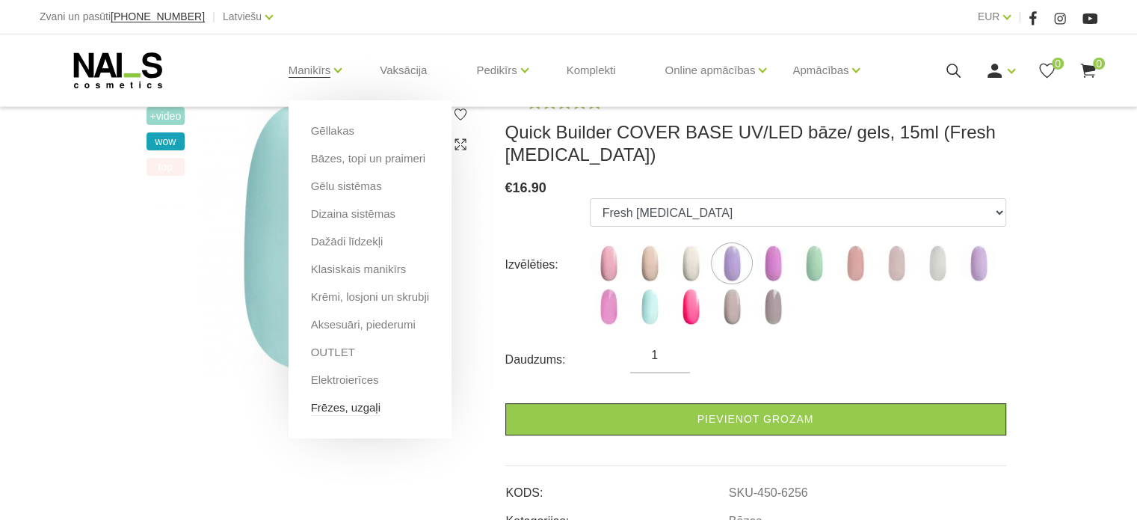
click at [359, 409] on link "Frēzes, uzgaļi" at bounding box center [346, 407] width 70 height 16
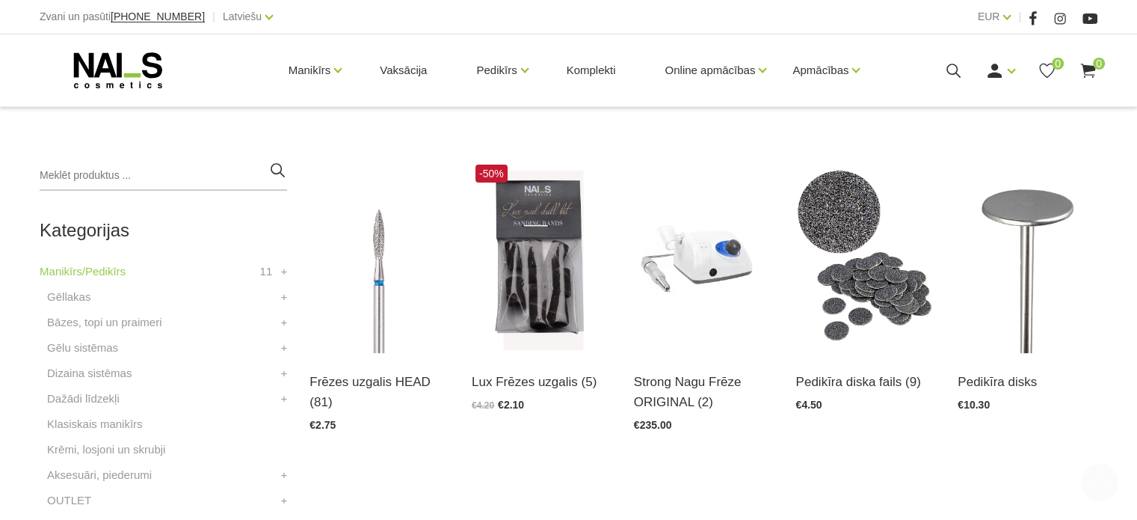
scroll to position [374, 0]
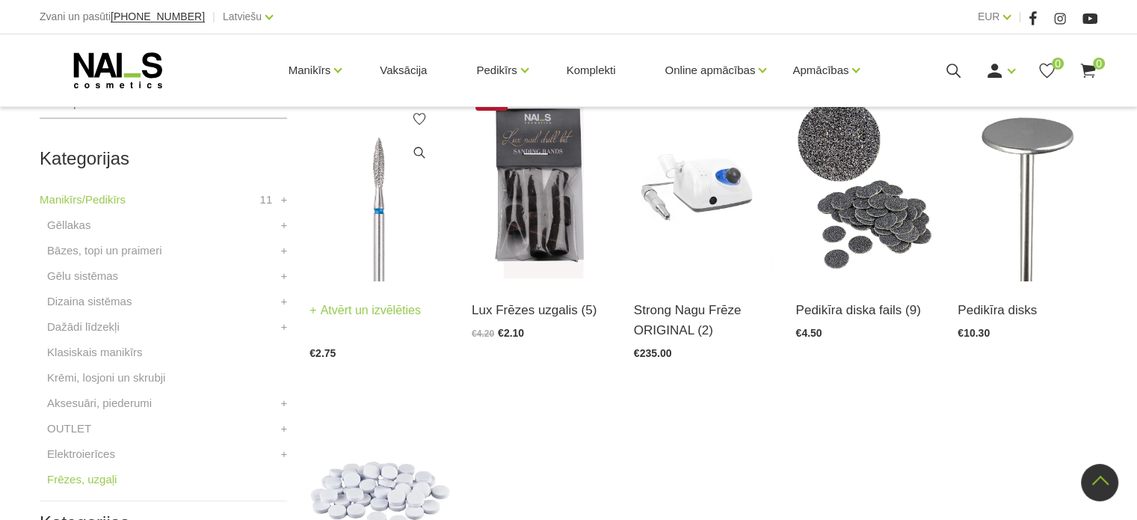
click at [380, 271] on img at bounding box center [380, 185] width 140 height 192
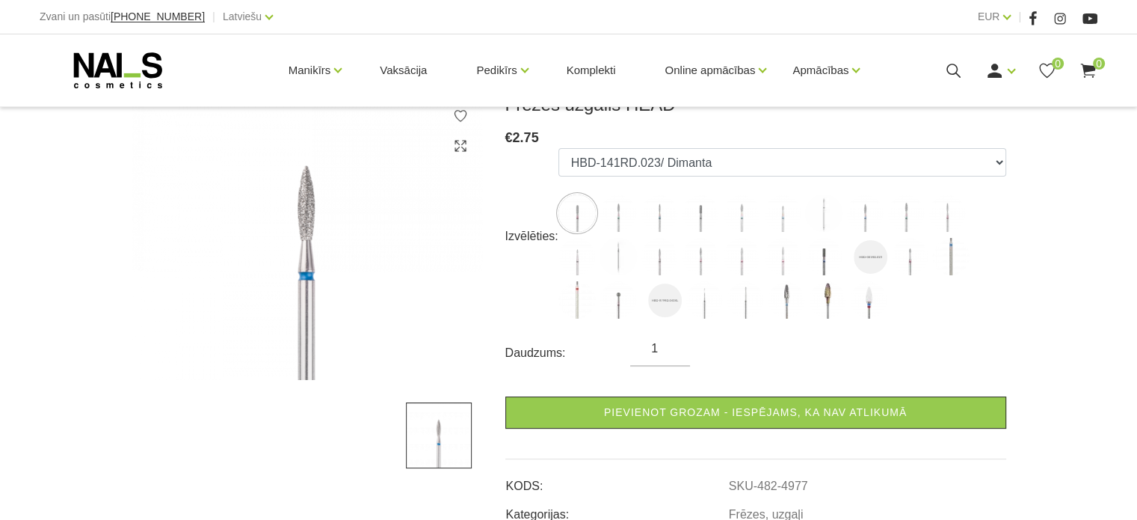
scroll to position [224, 0]
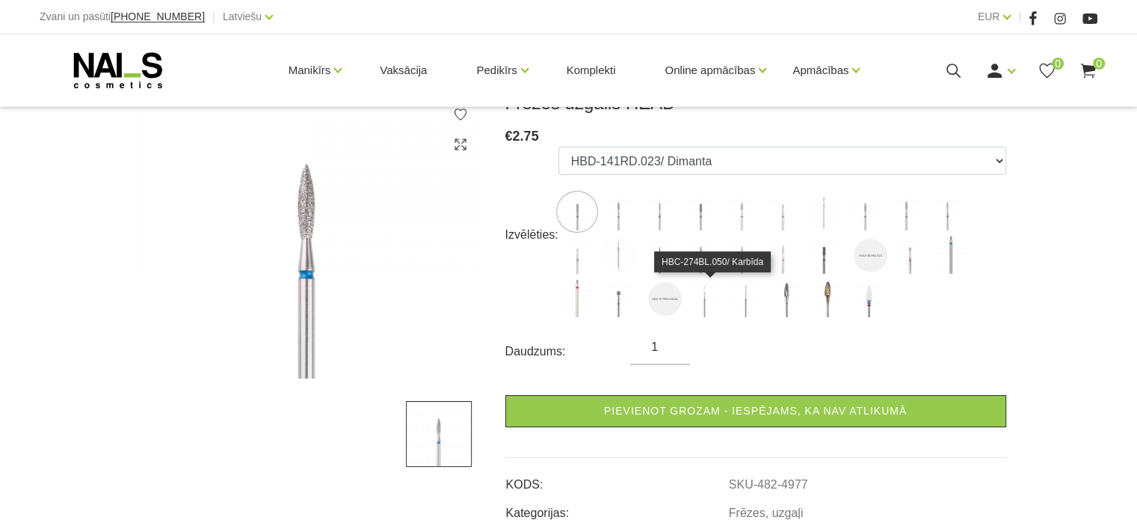
click at [768, 310] on img at bounding box center [786, 298] width 37 height 37
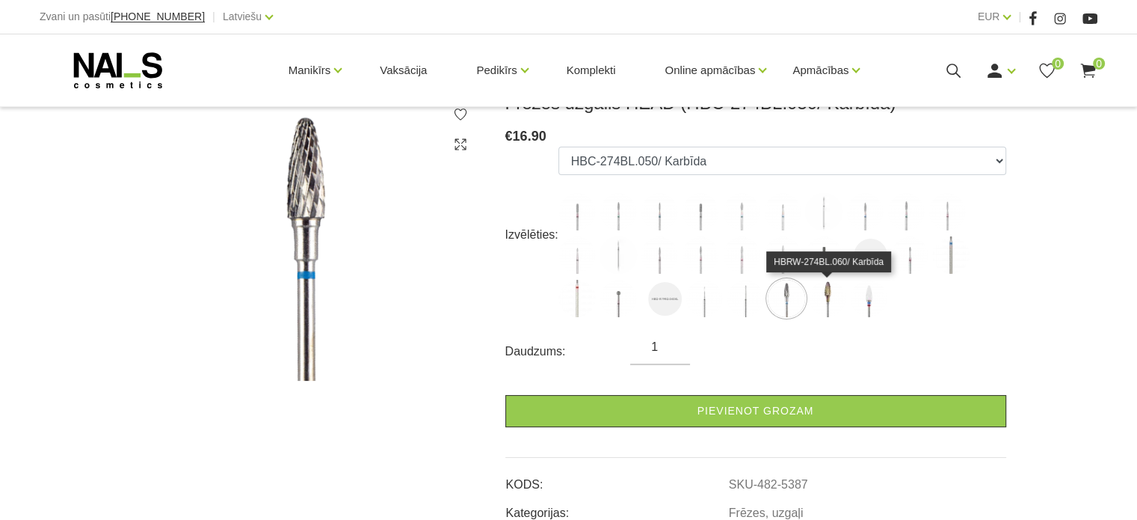
click at [828, 311] on img at bounding box center [827, 298] width 37 height 37
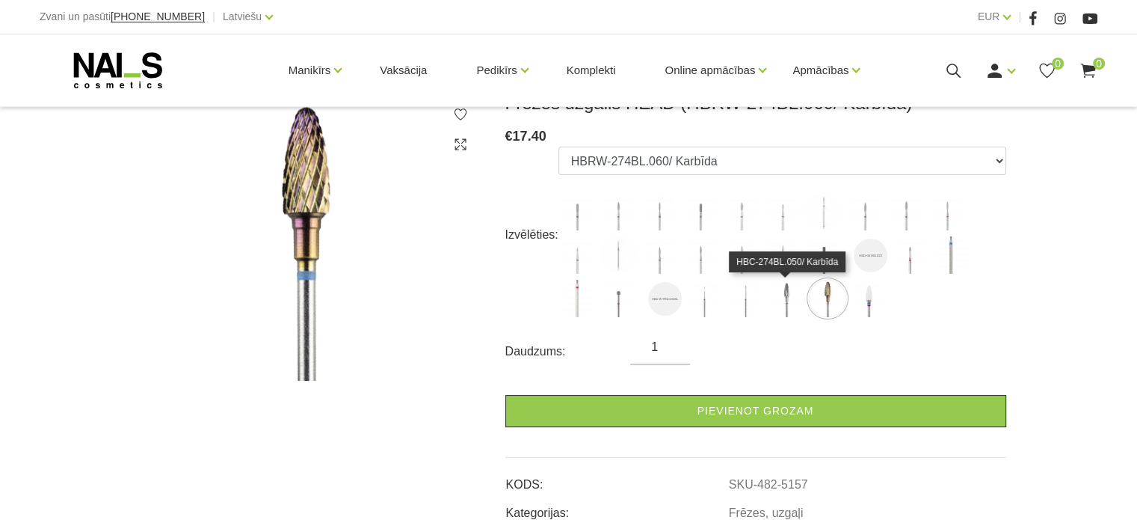
click at [787, 302] on img at bounding box center [786, 298] width 37 height 37
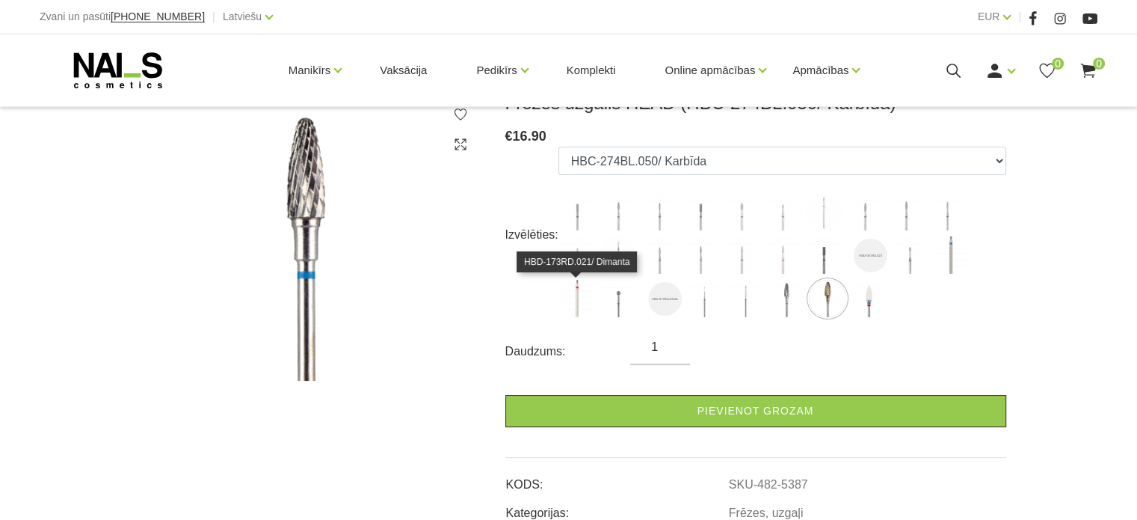
click at [582, 304] on img at bounding box center [577, 298] width 37 height 37
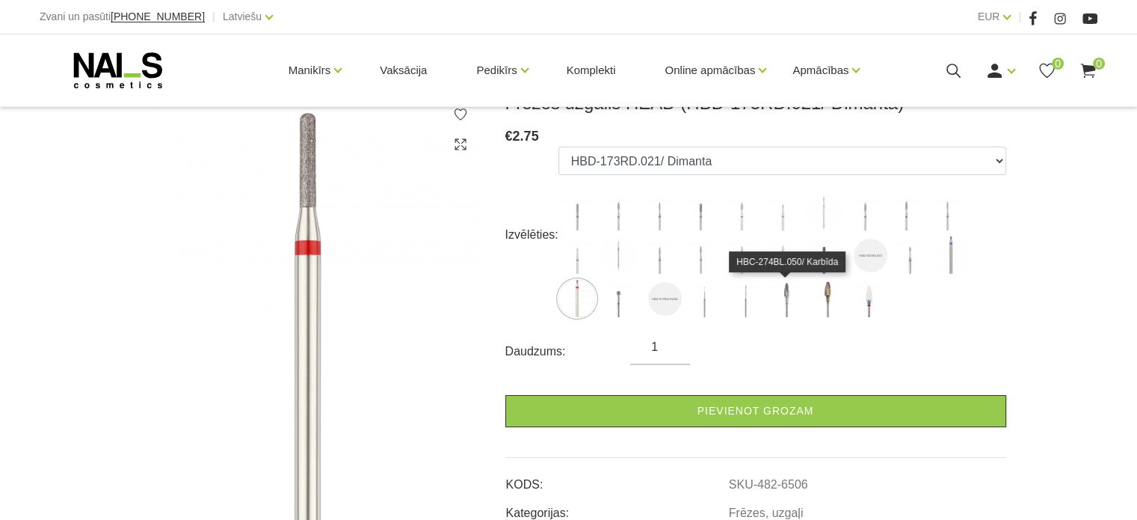
click at [790, 304] on img at bounding box center [786, 298] width 37 height 37
select select "5387"
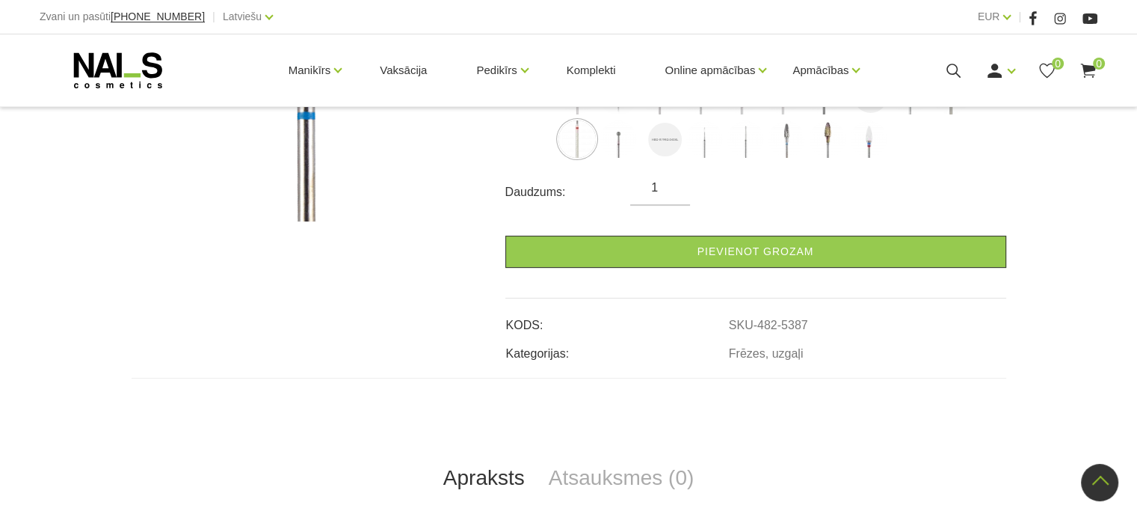
scroll to position [374, 0]
